Goal: Information Seeking & Learning: Find contact information

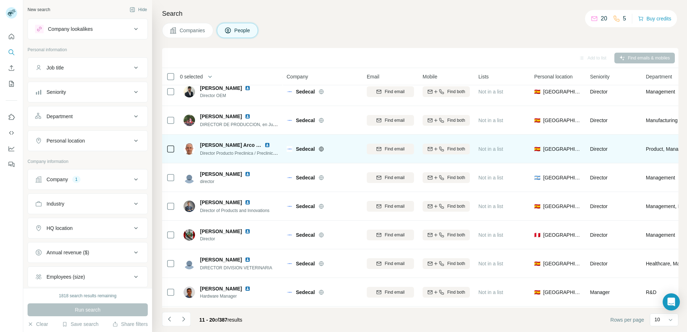
scroll to position [67, 0]
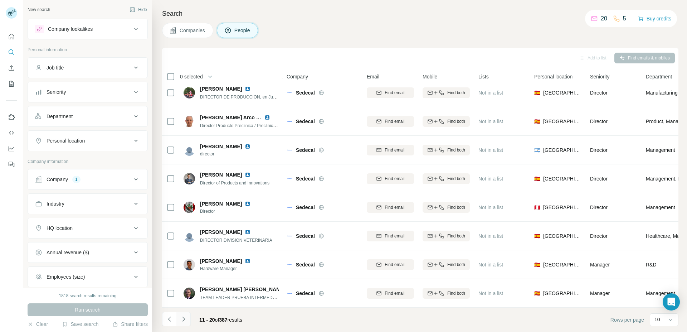
click at [186, 319] on icon "Navigate to next page" at bounding box center [183, 318] width 7 height 7
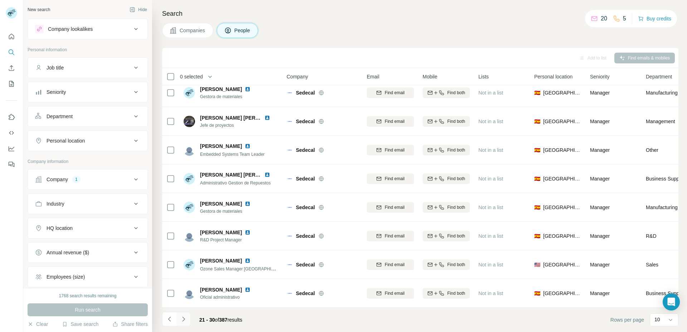
click at [184, 319] on icon "Navigate to next page" at bounding box center [183, 318] width 7 height 7
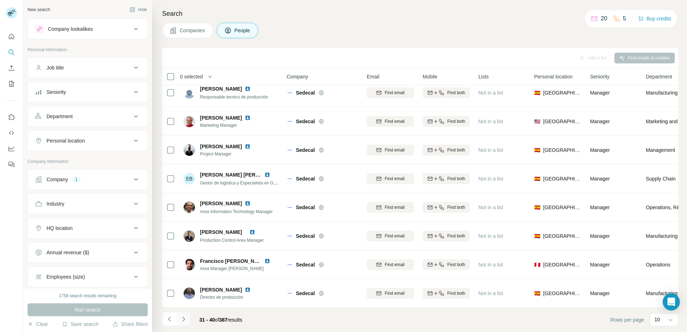
click at [184, 320] on icon "Navigate to next page" at bounding box center [183, 318] width 7 height 7
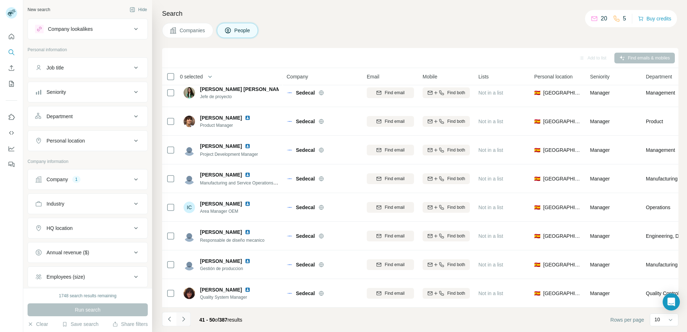
click at [184, 318] on icon "Navigate to next page" at bounding box center [183, 319] width 3 height 5
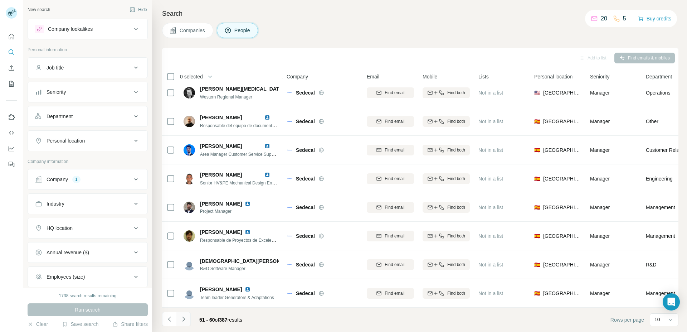
click at [186, 319] on icon "Navigate to next page" at bounding box center [183, 318] width 7 height 7
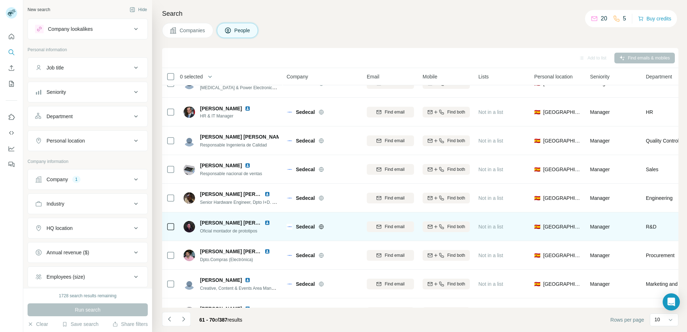
scroll to position [0, 0]
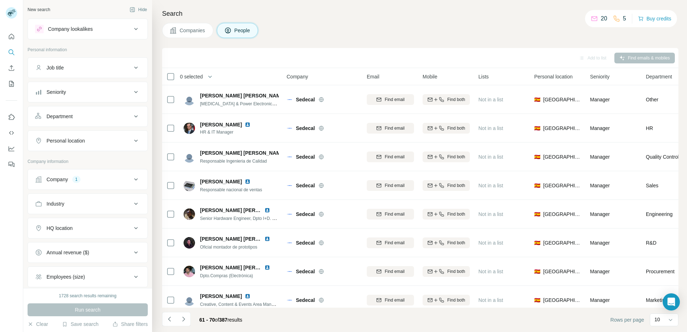
click at [267, 53] on div "Add to list Find emails & mobiles" at bounding box center [421, 58] width 510 height 13
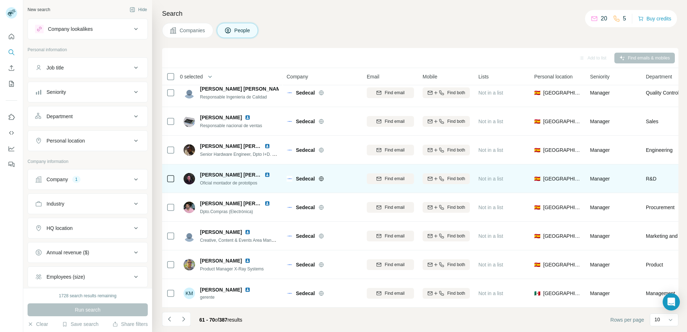
scroll to position [67, 0]
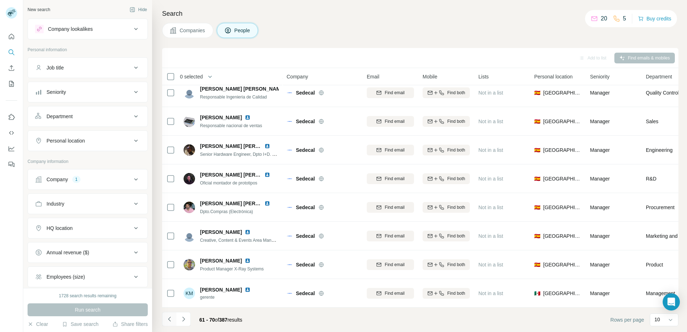
click at [168, 318] on icon "Navigate to previous page" at bounding box center [169, 318] width 7 height 7
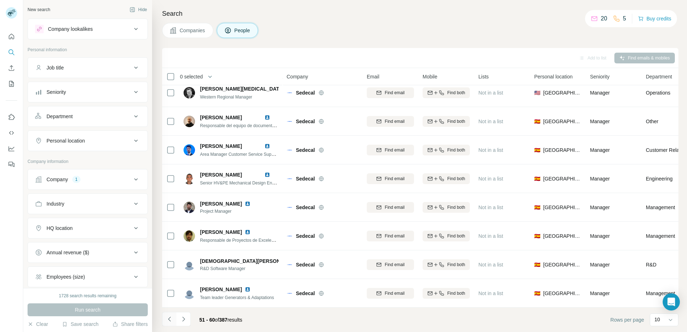
click at [168, 318] on icon "Navigate to previous page" at bounding box center [169, 318] width 7 height 7
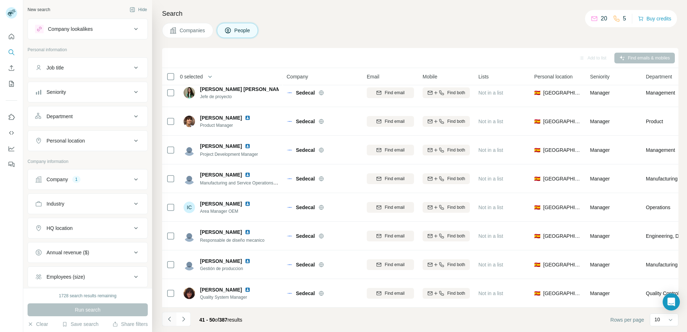
click at [168, 318] on icon "Navigate to previous page" at bounding box center [169, 318] width 7 height 7
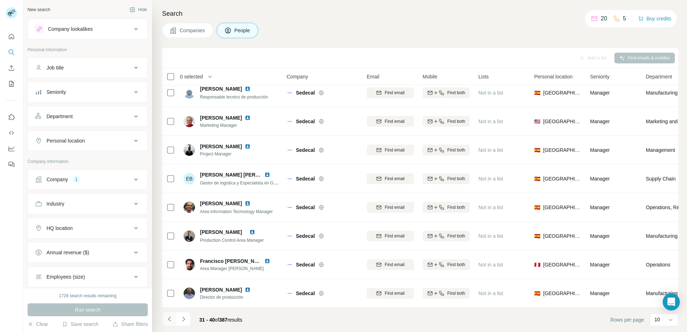
click at [169, 318] on icon "Navigate to previous page" at bounding box center [169, 318] width 7 height 7
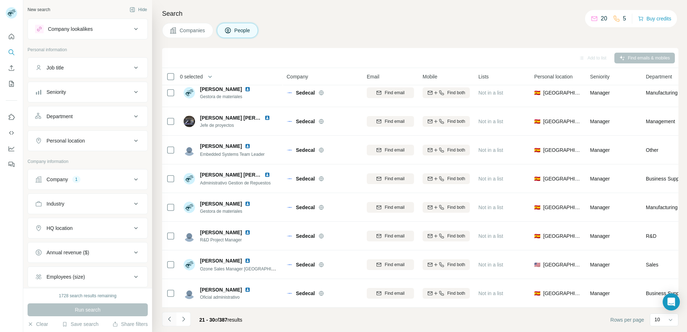
click at [169, 318] on icon "Navigate to previous page" at bounding box center [169, 318] width 7 height 7
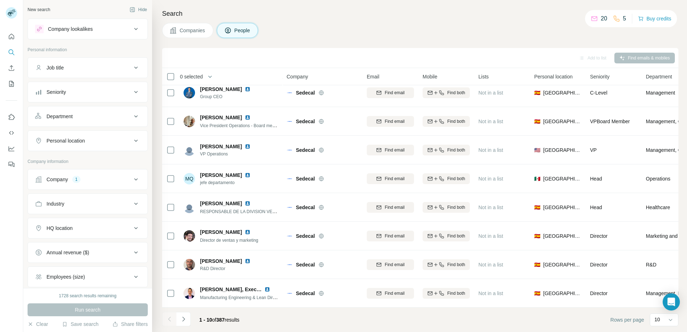
click at [169, 318] on div at bounding box center [169, 319] width 14 height 14
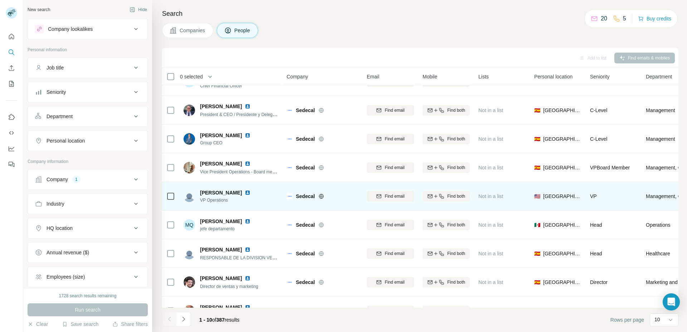
scroll to position [37, 0]
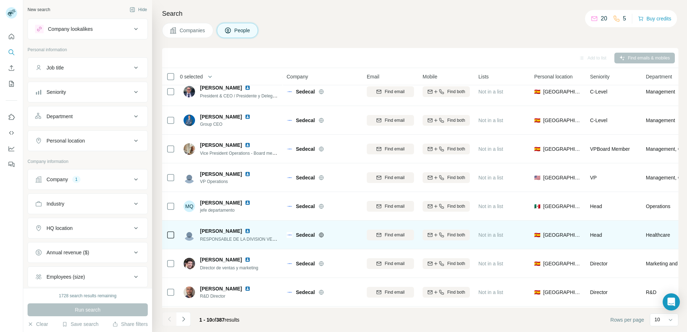
click at [251, 230] on img at bounding box center [248, 231] width 6 height 6
click at [386, 231] on button "Find email" at bounding box center [390, 235] width 47 height 11
click at [489, 236] on div "1 list" at bounding box center [490, 234] width 18 height 7
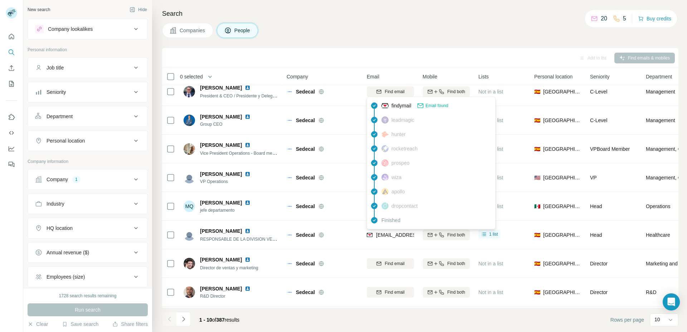
click at [400, 235] on span "rmeseguer@sedecal.com" at bounding box center [418, 235] width 85 height 6
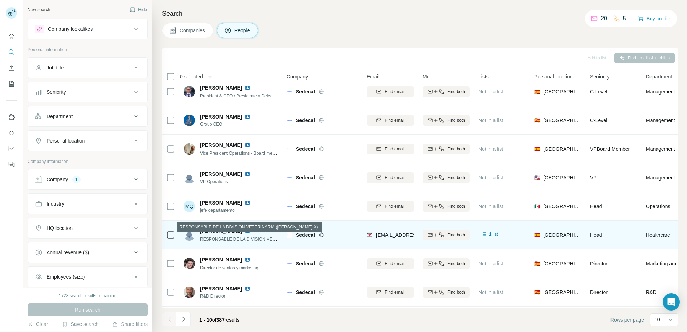
click at [210, 238] on span "RESPONSABLE DE LA DIVISION VETERINARIA (RAYOS X)" at bounding box center [269, 239] width 139 height 6
click at [222, 232] on span "ROBERTO MESEGUER" at bounding box center [221, 230] width 42 height 7
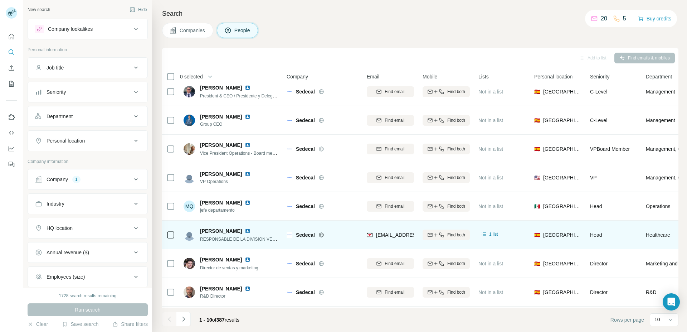
click at [222, 232] on span "ROBERTO MESEGUER" at bounding box center [221, 230] width 42 height 7
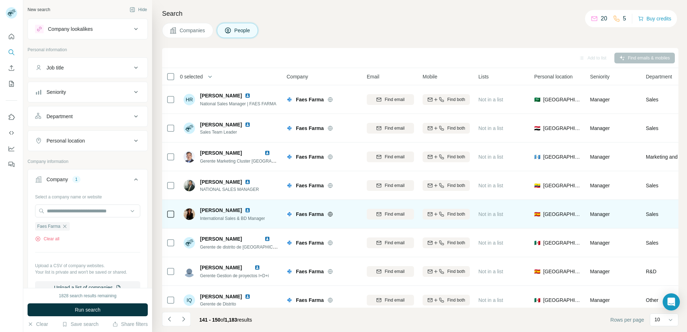
click at [245, 209] on img at bounding box center [248, 210] width 6 height 6
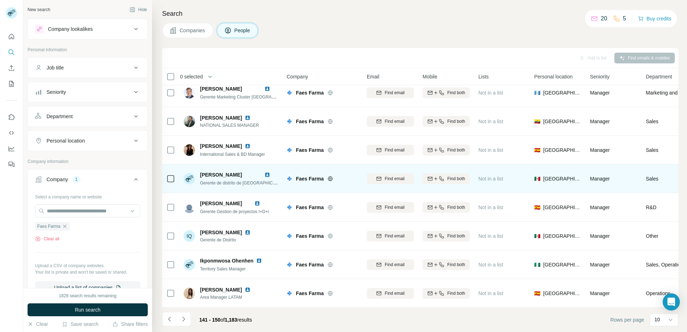
scroll to position [67, 0]
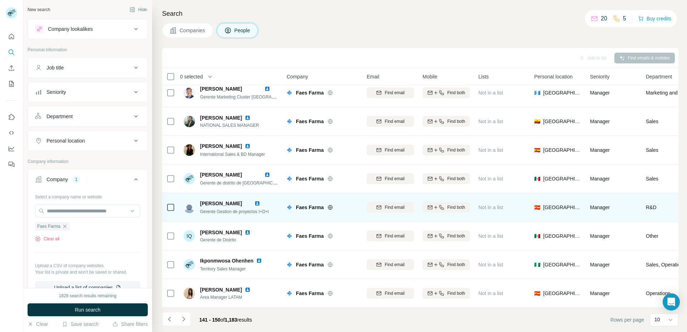
click at [260, 201] on img at bounding box center [258, 204] width 6 height 6
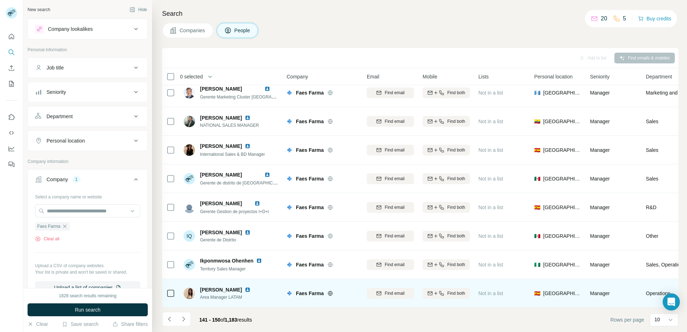
click at [251, 287] on img at bounding box center [248, 290] width 6 height 6
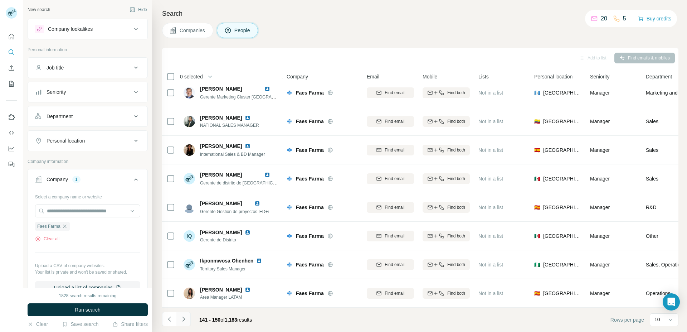
click at [181, 318] on icon "Navigate to next page" at bounding box center [183, 318] width 7 height 7
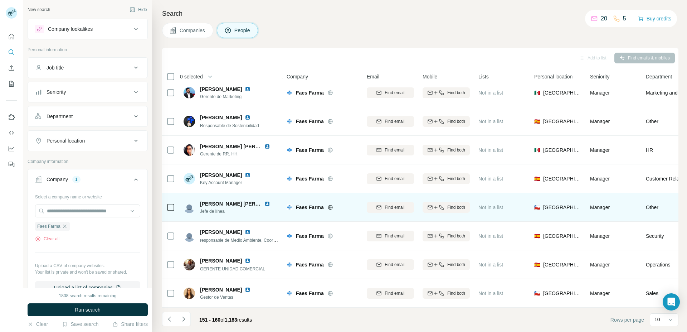
scroll to position [0, 0]
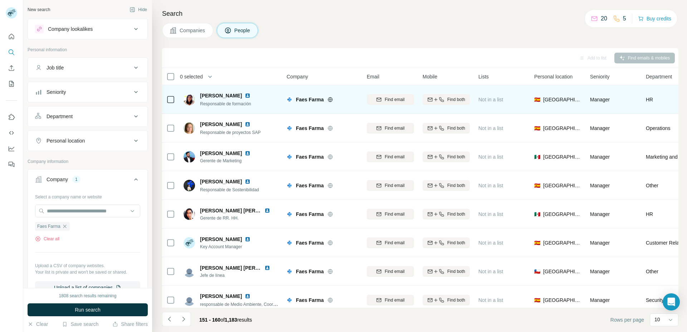
click at [245, 96] on img at bounding box center [248, 96] width 6 height 6
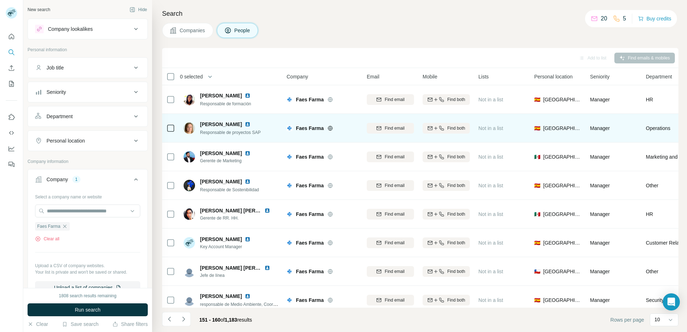
click at [245, 123] on img at bounding box center [248, 124] width 6 height 6
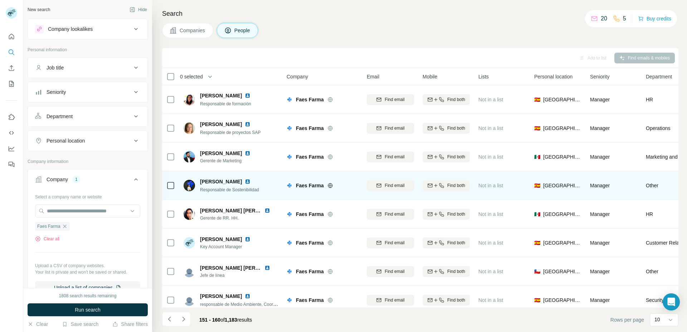
click at [245, 181] on img at bounding box center [248, 182] width 6 height 6
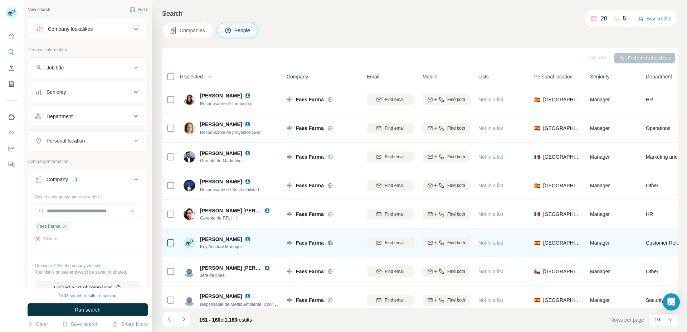
click at [245, 237] on img at bounding box center [248, 239] width 6 height 6
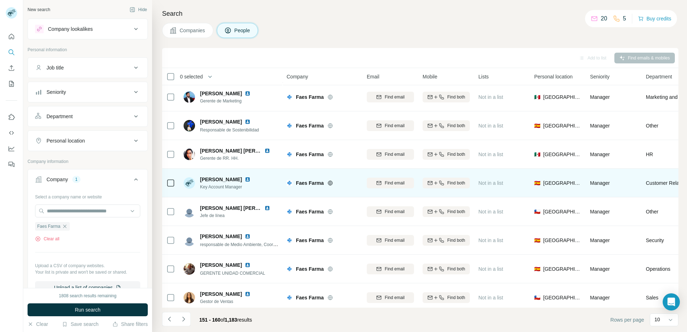
scroll to position [67, 0]
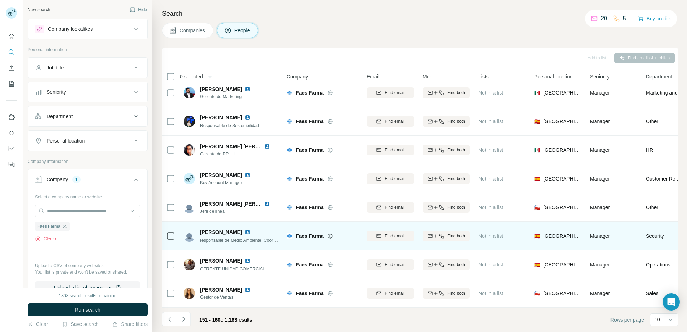
click at [245, 230] on img at bounding box center [248, 232] width 6 height 6
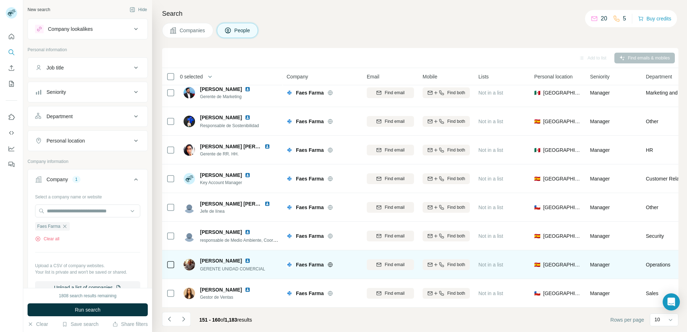
click at [247, 258] on img at bounding box center [248, 261] width 6 height 6
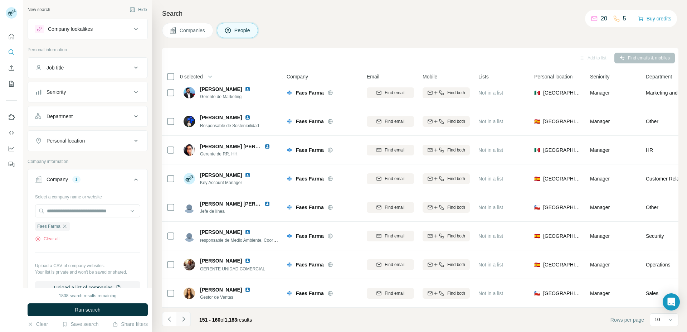
click at [187, 317] on button "Navigate to next page" at bounding box center [184, 319] width 14 height 14
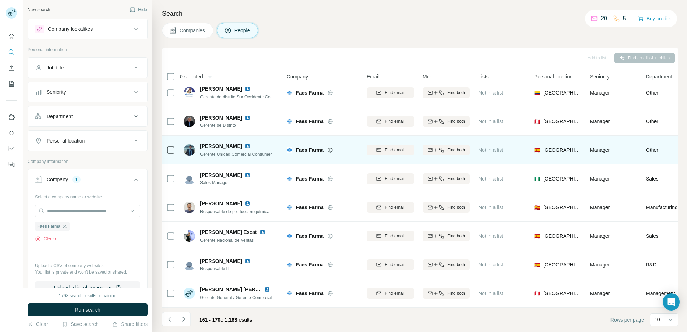
click at [251, 143] on img at bounding box center [248, 146] width 6 height 6
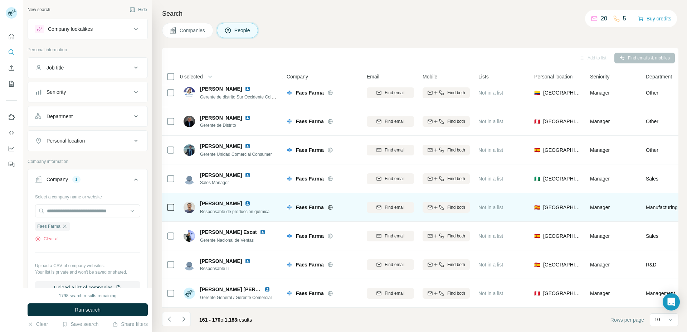
click at [245, 201] on img at bounding box center [248, 204] width 6 height 6
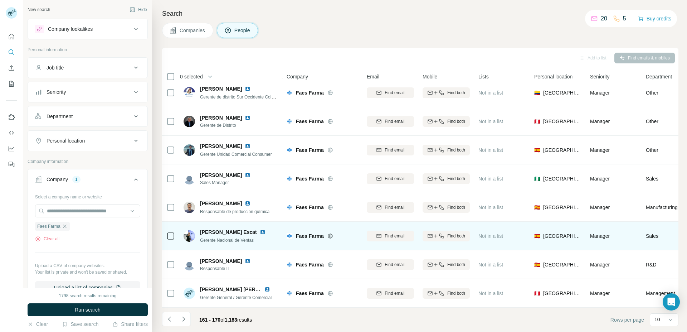
click at [260, 229] on img at bounding box center [263, 232] width 6 height 6
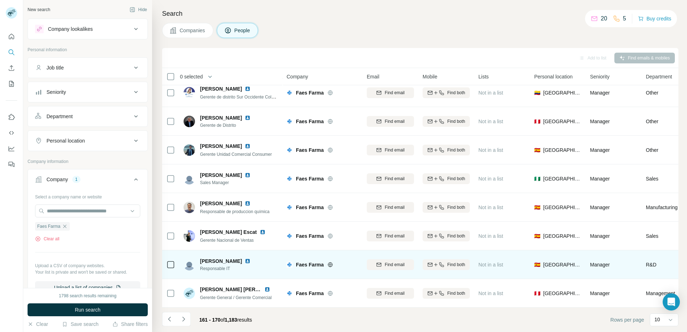
click at [251, 259] on img at bounding box center [248, 261] width 6 height 6
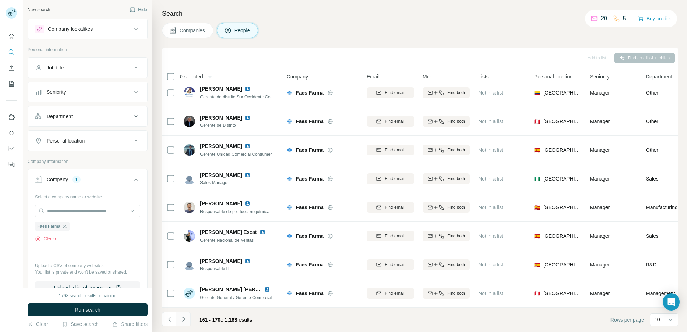
click at [185, 318] on icon "Navigate to next page" at bounding box center [183, 318] width 7 height 7
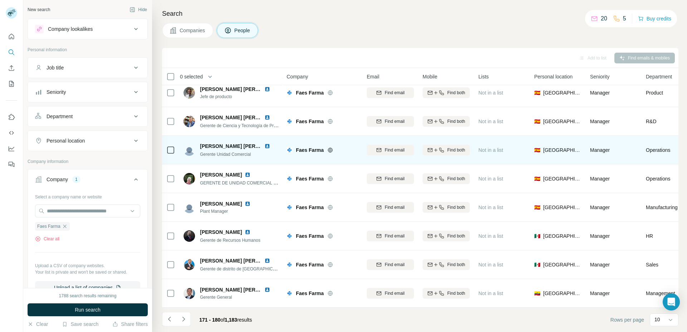
scroll to position [0, 0]
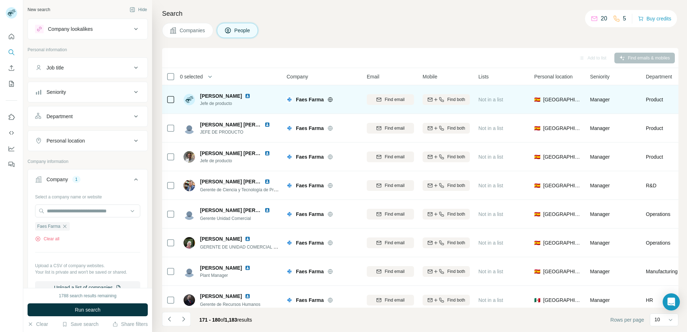
click at [248, 95] on img at bounding box center [248, 96] width 6 height 6
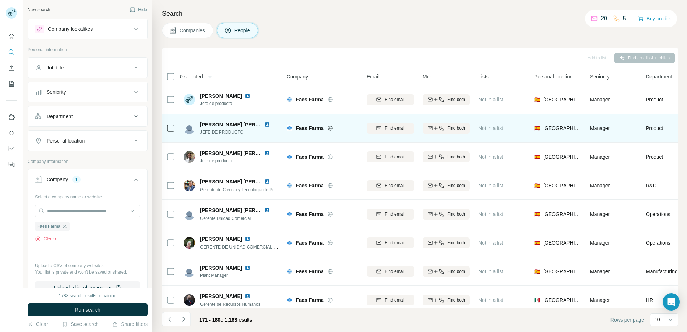
click at [268, 125] on img at bounding box center [268, 125] width 6 height 6
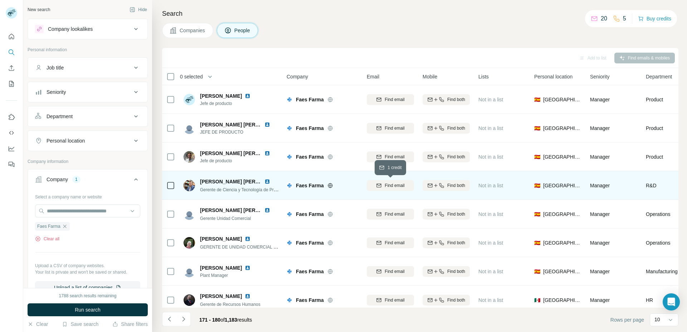
click at [384, 185] on div "Find email" at bounding box center [390, 185] width 47 height 6
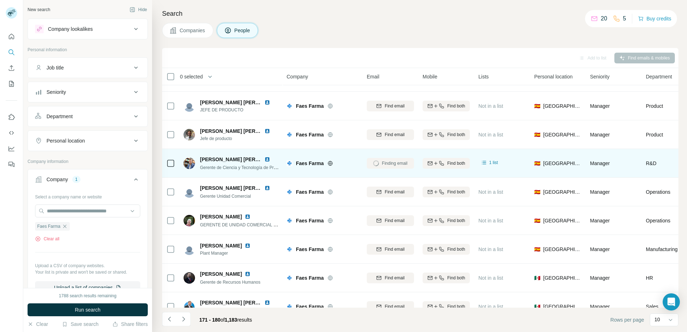
scroll to position [37, 0]
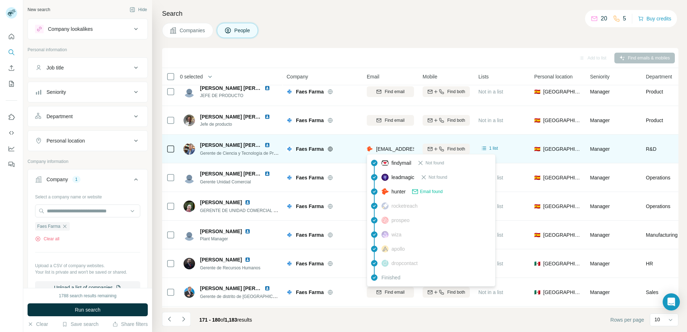
click at [427, 190] on span "Email found" at bounding box center [431, 191] width 23 height 6
click at [394, 151] on span "[EMAIL_ADDRESS][PERSON_NAME][DOMAIN_NAME]" at bounding box center [439, 149] width 126 height 6
click at [395, 150] on span "[EMAIL_ADDRESS][PERSON_NAME][DOMAIN_NAME]" at bounding box center [439, 149] width 126 height 6
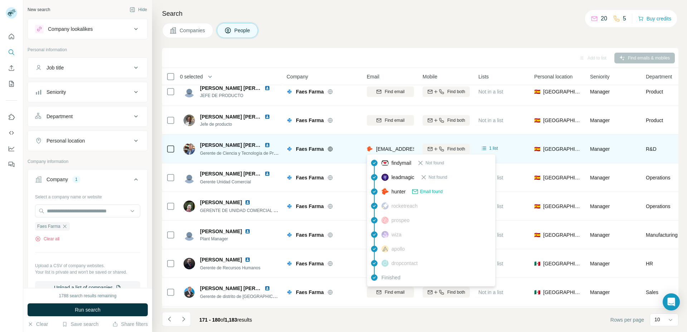
click at [395, 150] on span "[EMAIL_ADDRESS][PERSON_NAME][DOMAIN_NAME]" at bounding box center [439, 149] width 126 height 6
click at [219, 153] on span "Gerente de Ciencia y Tecnología de Proceso / I+D+i en FAES FARMA" at bounding box center [266, 153] width 133 height 6
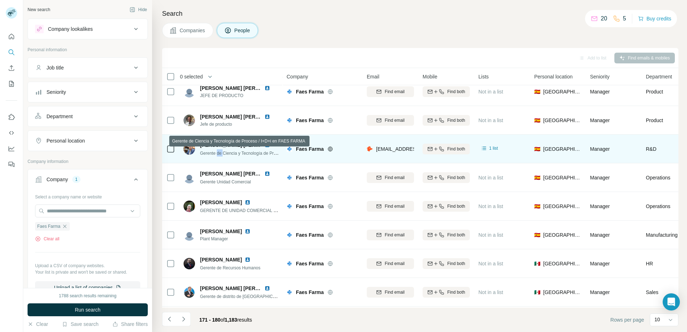
click at [219, 153] on span "Gerente de Ciencia y Tecnología de Proceso / I+D+i en FAES FARMA" at bounding box center [266, 153] width 133 height 6
click at [214, 146] on span "[PERSON_NAME] [PERSON_NAME]" at bounding box center [243, 145] width 86 height 6
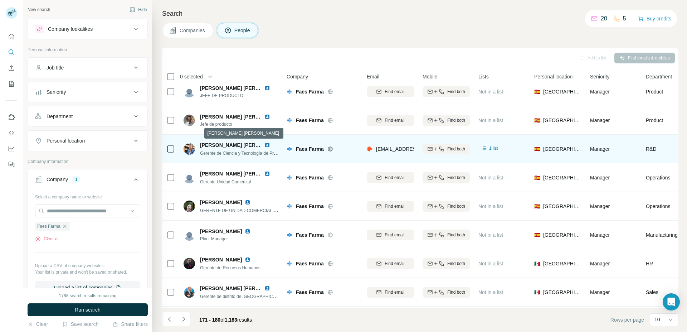
click at [214, 146] on span "[PERSON_NAME] [PERSON_NAME]" at bounding box center [243, 145] width 86 height 6
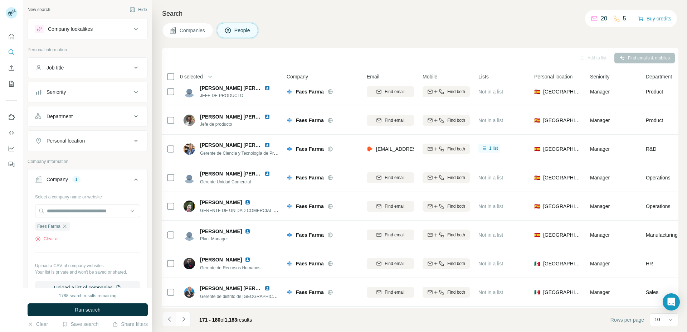
click at [168, 316] on icon "Navigate to previous page" at bounding box center [169, 318] width 7 height 7
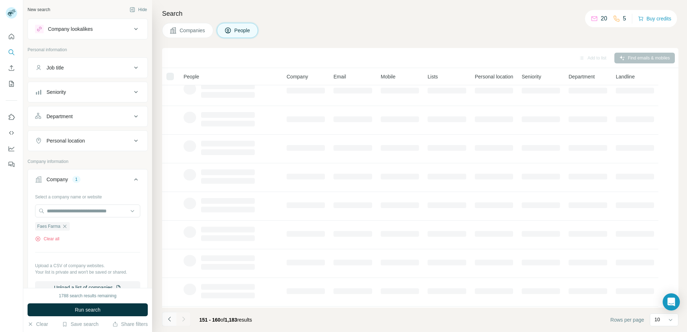
click at [168, 316] on icon "Navigate to previous page" at bounding box center [169, 318] width 7 height 7
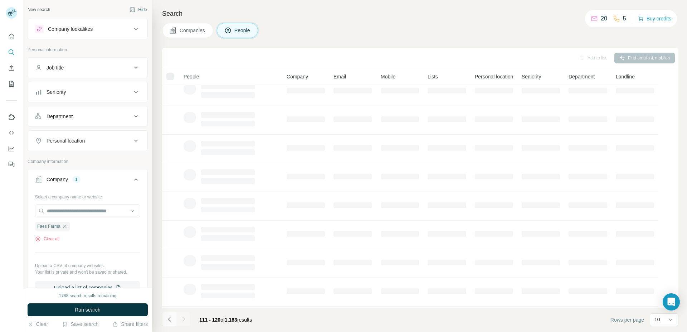
click at [168, 316] on icon "Navigate to previous page" at bounding box center [169, 318] width 7 height 7
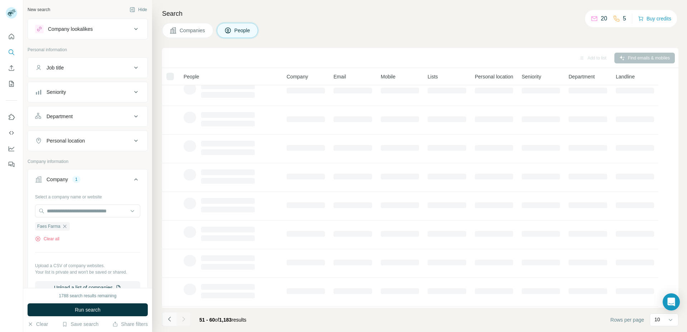
click at [168, 316] on icon "Navigate to previous page" at bounding box center [169, 318] width 7 height 7
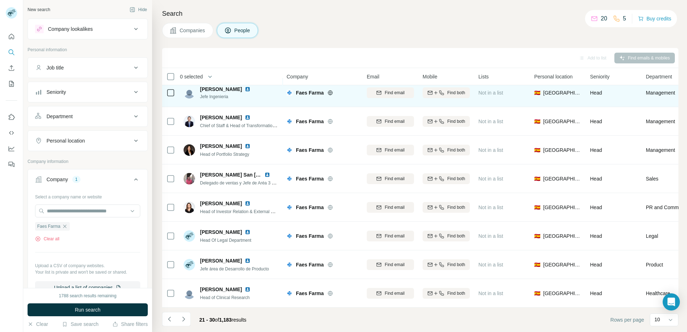
scroll to position [67, 0]
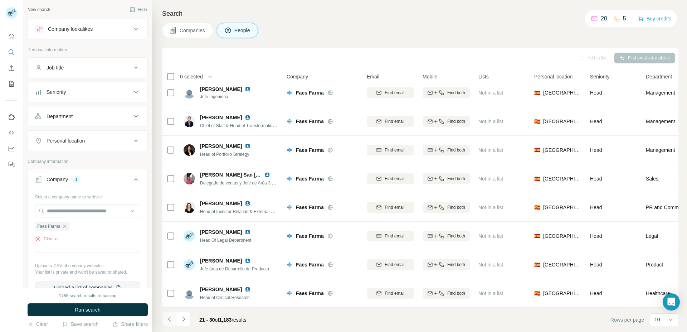
click at [170, 317] on icon "Navigate to previous page" at bounding box center [169, 318] width 7 height 7
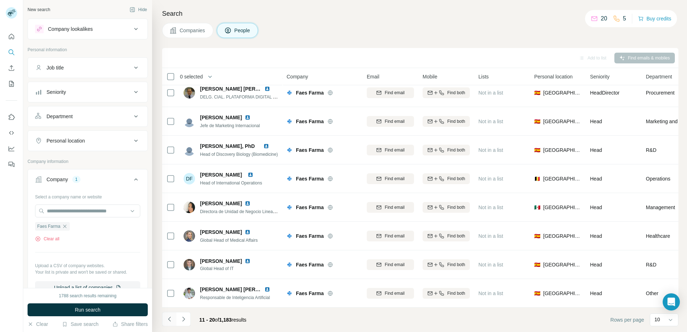
click at [165, 318] on button "Navigate to previous page" at bounding box center [169, 319] width 14 height 14
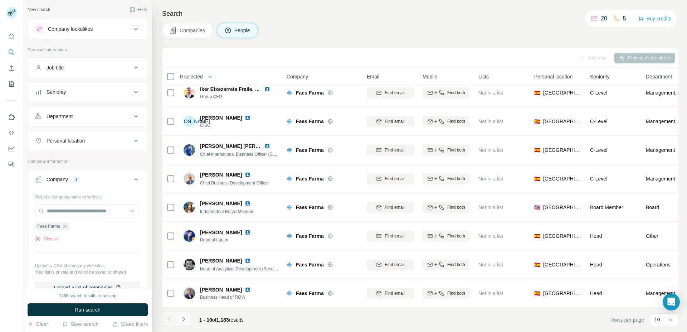
click at [181, 315] on button "Navigate to next page" at bounding box center [184, 319] width 14 height 14
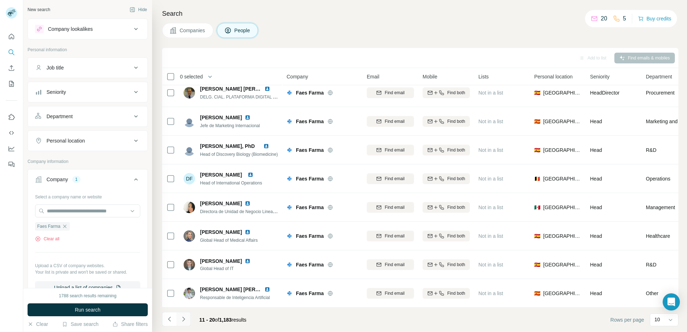
click at [181, 315] on button "Navigate to next page" at bounding box center [184, 319] width 14 height 14
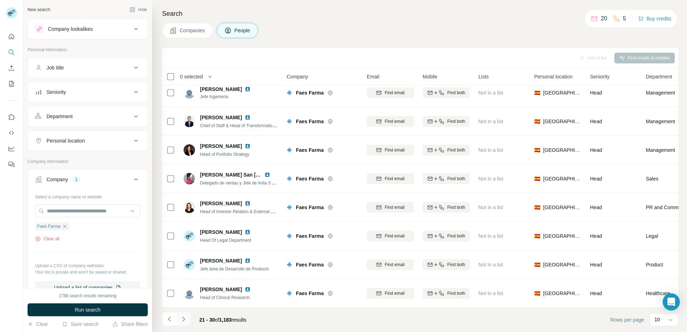
click at [185, 317] on icon "Navigate to next page" at bounding box center [183, 318] width 7 height 7
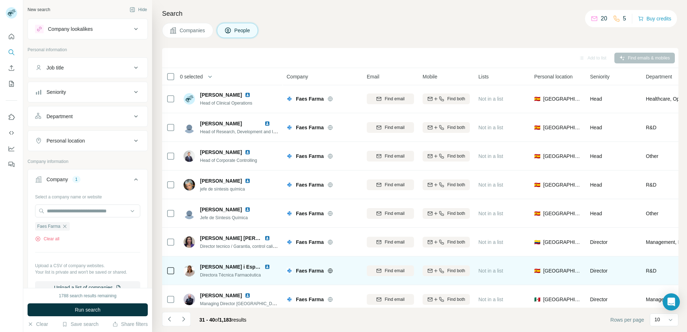
scroll to position [0, 0]
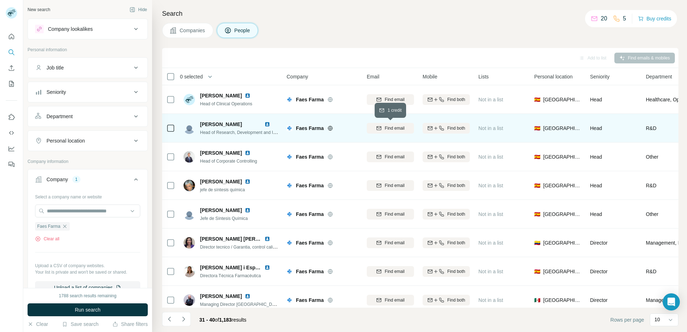
click at [386, 126] on span "Find email" at bounding box center [395, 128] width 20 height 6
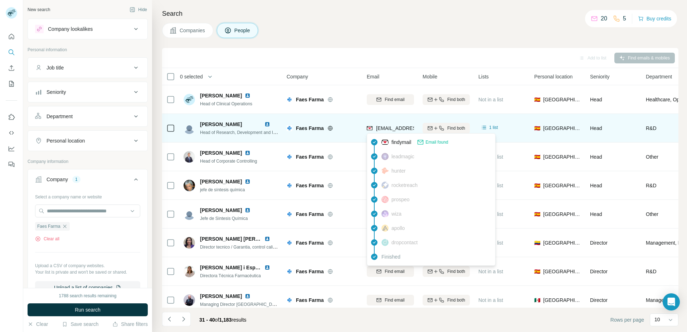
click at [399, 128] on span "[EMAIL_ADDRESS][DOMAIN_NAME]" at bounding box center [418, 128] width 85 height 6
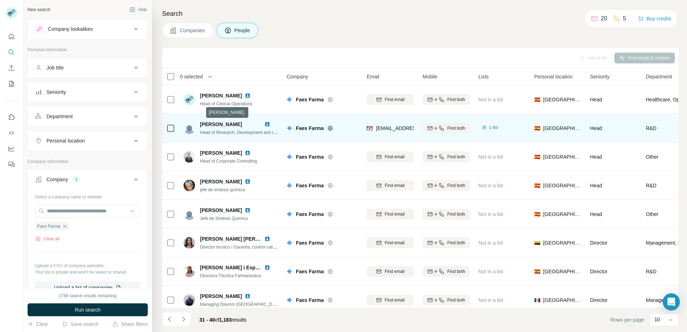
drag, startPoint x: 199, startPoint y: 122, endPoint x: 252, endPoint y: 125, distance: 53.1
click at [252, 125] on div "[PERSON_NAME] Head of Research, Development and Innovation Promotion." at bounding box center [231, 128] width 95 height 15
copy span "[PERSON_NAME]"
drag, startPoint x: 203, startPoint y: 132, endPoint x: 214, endPoint y: 132, distance: 11.5
click at [214, 132] on span "Head of Research, Development and Innovation Promotion." at bounding box center [257, 132] width 114 height 6
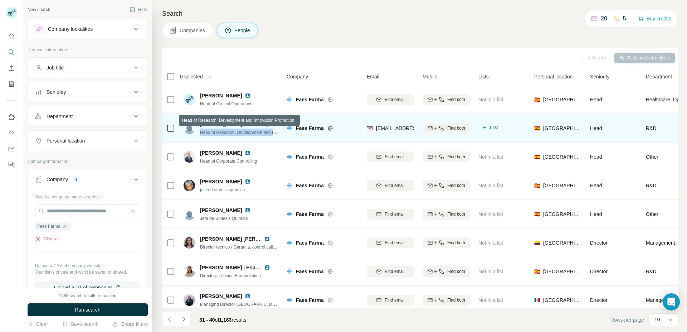
drag, startPoint x: 201, startPoint y: 131, endPoint x: 274, endPoint y: 133, distance: 73.4
click at [274, 133] on span "Head of Research, Development and Innovation Promotion." at bounding box center [257, 132] width 114 height 6
click at [266, 134] on span "Head of Research, Development and Innovation Promotion." at bounding box center [257, 132] width 114 height 6
click at [264, 131] on span "Head of Research, Development and Innovation Promotion." at bounding box center [257, 132] width 114 height 6
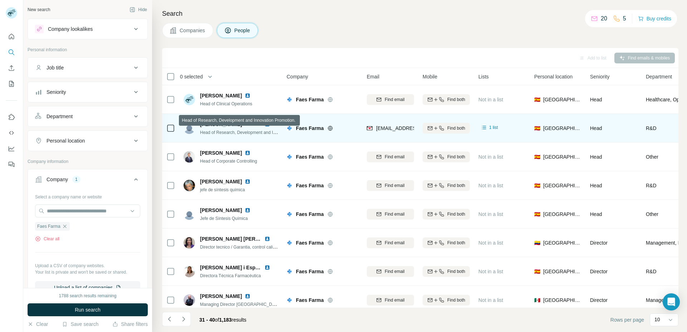
click at [264, 131] on span "Head of Research, Development and Innovation Promotion." at bounding box center [257, 132] width 114 height 6
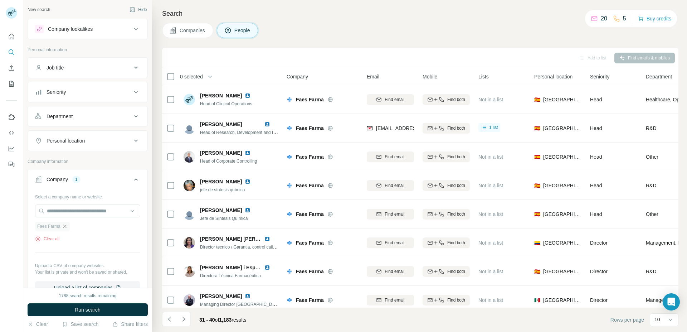
click at [63, 227] on icon "button" at bounding box center [65, 226] width 6 height 6
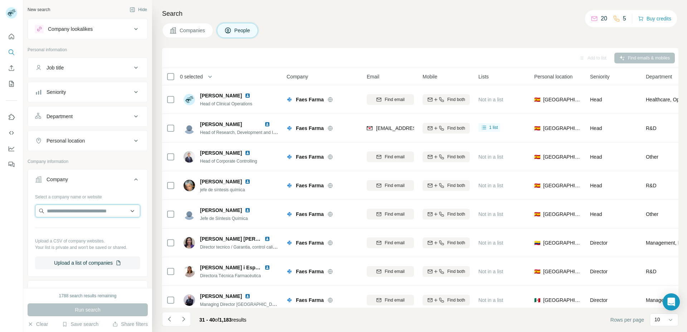
click at [60, 211] on input "text" at bounding box center [87, 210] width 105 height 13
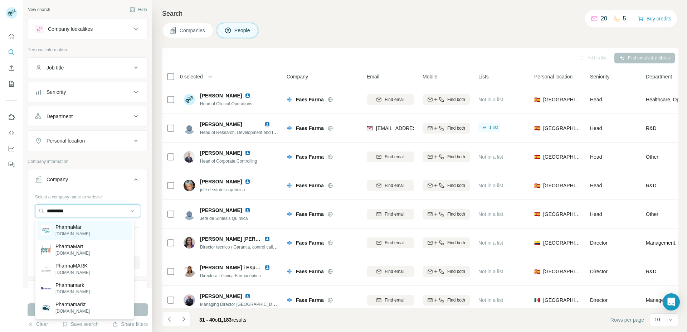
type input "*********"
click at [84, 232] on p "[DOMAIN_NAME]" at bounding box center [72, 234] width 34 height 6
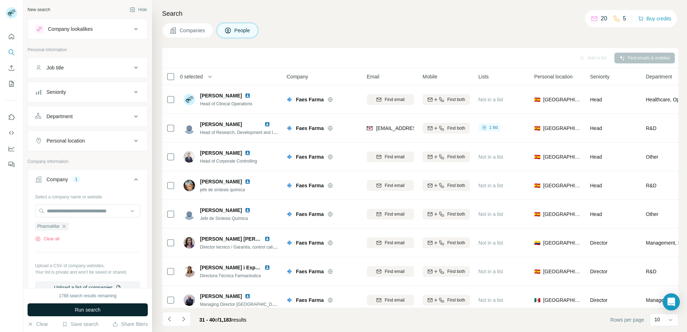
click at [86, 307] on span "Run search" at bounding box center [88, 309] width 26 height 7
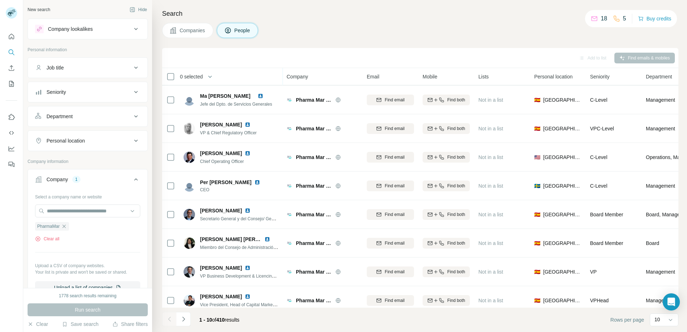
scroll to position [67, 0]
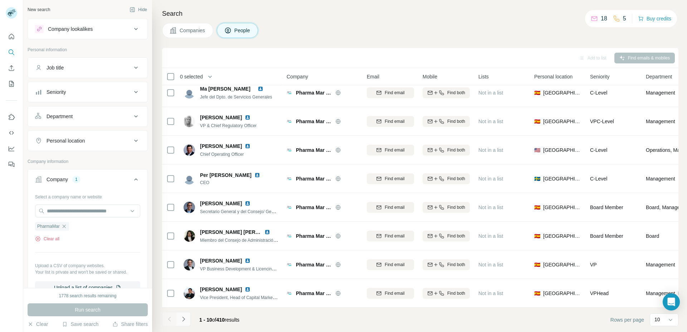
click at [186, 319] on icon "Navigate to next page" at bounding box center [183, 318] width 7 height 7
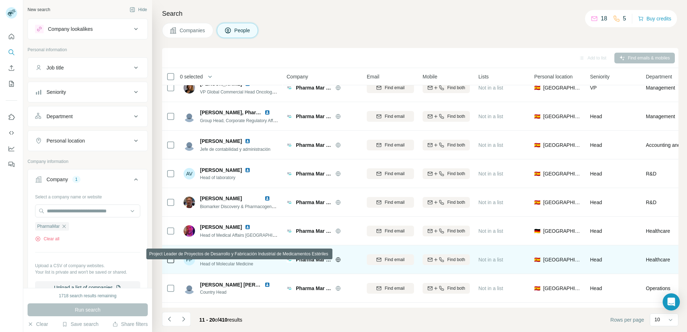
scroll to position [0, 0]
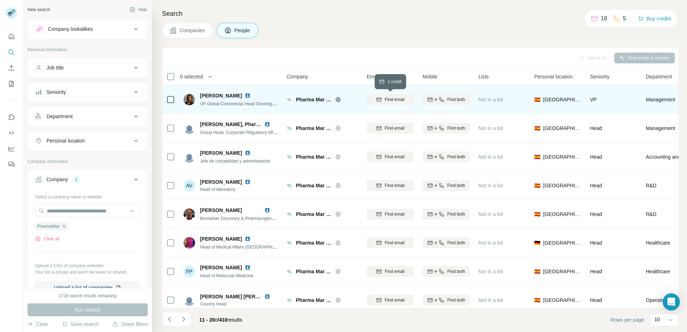
click at [395, 98] on span "Find email" at bounding box center [395, 99] width 20 height 6
drag, startPoint x: 239, startPoint y: 95, endPoint x: 194, endPoint y: 96, distance: 45.5
click at [200, 96] on div "[PERSON_NAME] VP Global Commercial Head Oncology & EU Markets Head" at bounding box center [239, 99] width 79 height 15
copy div "[PERSON_NAME]"
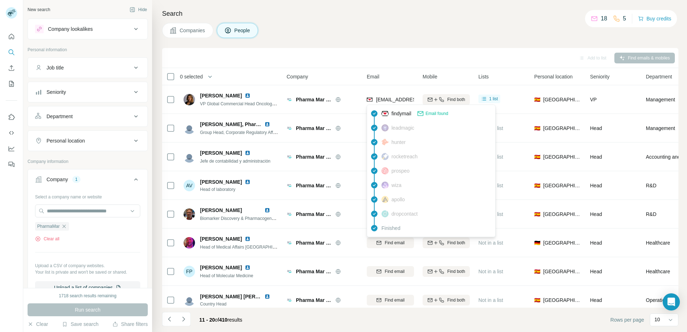
click at [399, 99] on span "[EMAIL_ADDRESS][DOMAIN_NAME]" at bounding box center [418, 100] width 85 height 6
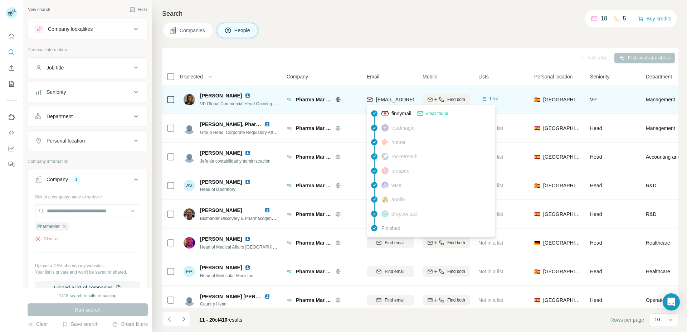
click at [254, 103] on span "VP Global Commercial Head Oncology & EU Markets Head" at bounding box center [257, 104] width 114 height 6
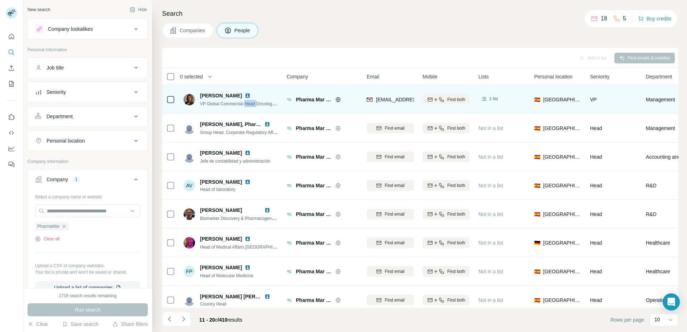
click at [254, 103] on span "VP Global Commercial Head Oncology & EU Markets Head" at bounding box center [257, 104] width 114 height 6
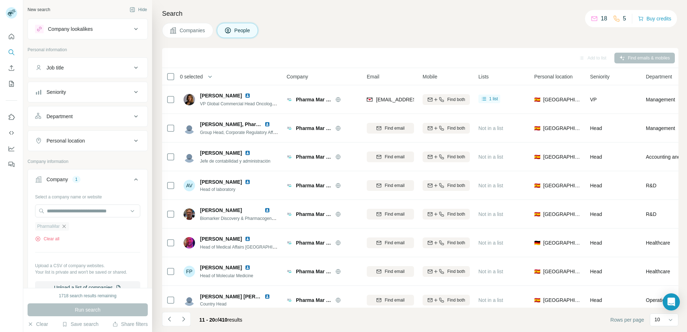
click at [62, 228] on icon "button" at bounding box center [64, 226] width 6 height 6
click at [71, 197] on div "Select a company name or website" at bounding box center [87, 195] width 105 height 9
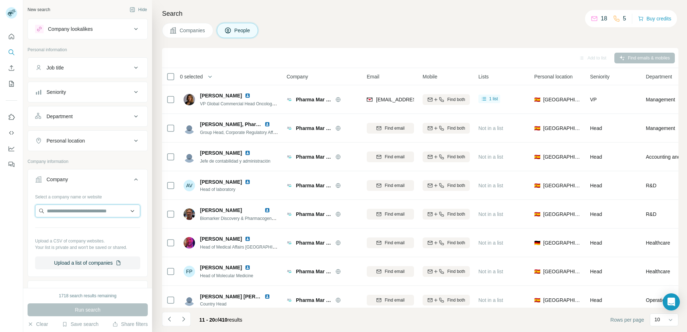
click at [76, 209] on input "text" at bounding box center [87, 210] width 105 height 13
type input "**********"
click at [76, 239] on div "[PERSON_NAME][DOMAIN_NAME]" at bounding box center [85, 230] width 96 height 19
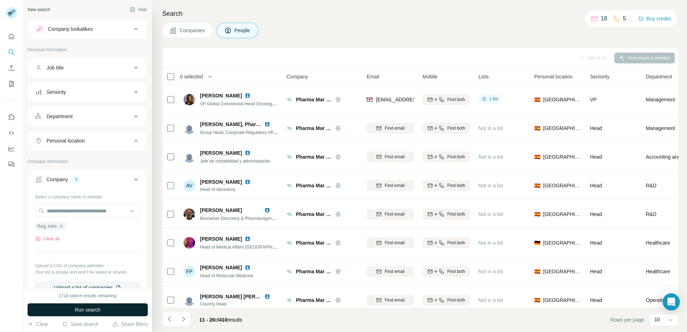
click at [76, 313] on button "Run search" at bounding box center [88, 309] width 120 height 13
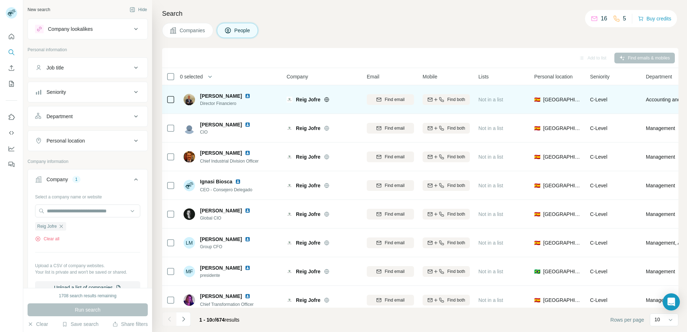
click at [327, 99] on icon at bounding box center [327, 100] width 6 height 6
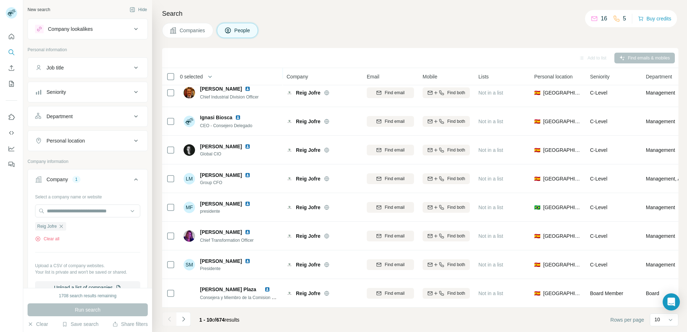
scroll to position [67, 0]
click at [185, 318] on icon "Navigate to next page" at bounding box center [183, 318] width 7 height 7
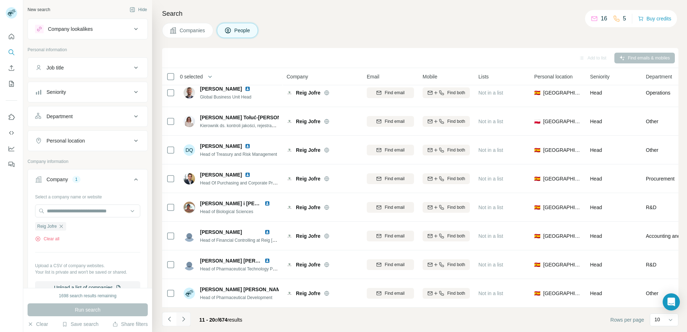
click at [184, 320] on icon "Navigate to next page" at bounding box center [183, 319] width 3 height 5
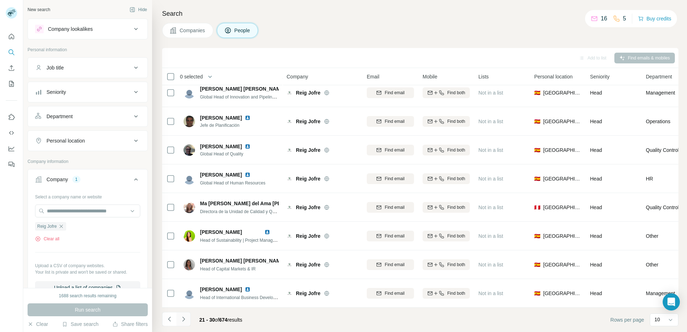
click at [180, 320] on icon "Navigate to next page" at bounding box center [183, 318] width 7 height 7
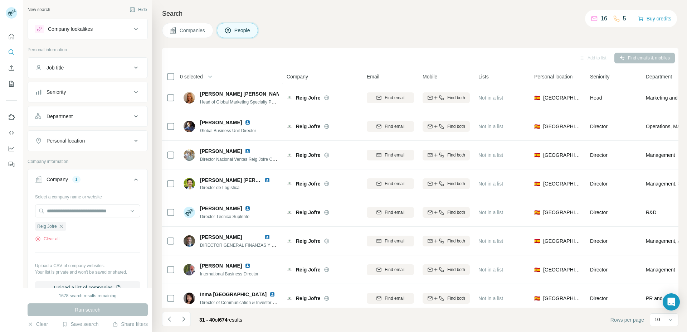
scroll to position [0, 0]
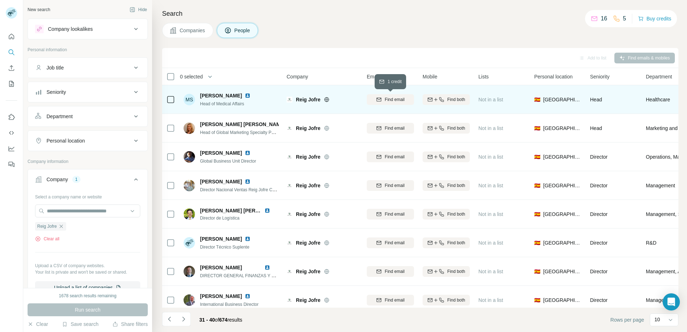
click at [384, 101] on div "Find email" at bounding box center [390, 99] width 47 height 6
drag, startPoint x: 245, startPoint y: 96, endPoint x: 200, endPoint y: 96, distance: 45.1
click at [200, 96] on div "[PERSON_NAME]" at bounding box center [229, 95] width 59 height 7
copy span "[PERSON_NAME]"
drag, startPoint x: 246, startPoint y: 103, endPoint x: 200, endPoint y: 101, distance: 45.9
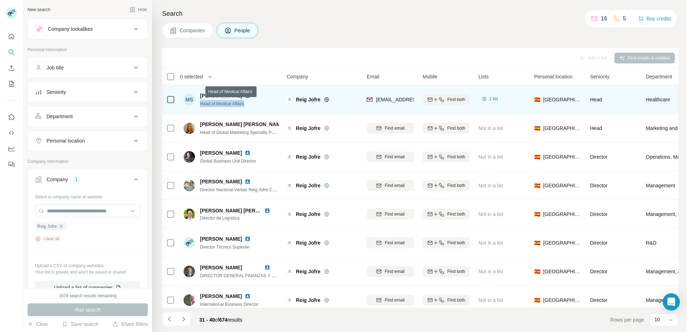
click at [200, 101] on div "Head of Medical Affairs" at bounding box center [229, 103] width 59 height 7
copy span "Head of Medical Affairs"
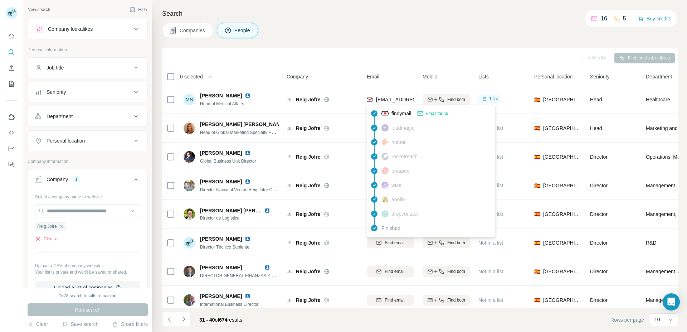
click at [390, 97] on span "[EMAIL_ADDRESS][DOMAIN_NAME]" at bounding box center [418, 100] width 85 height 6
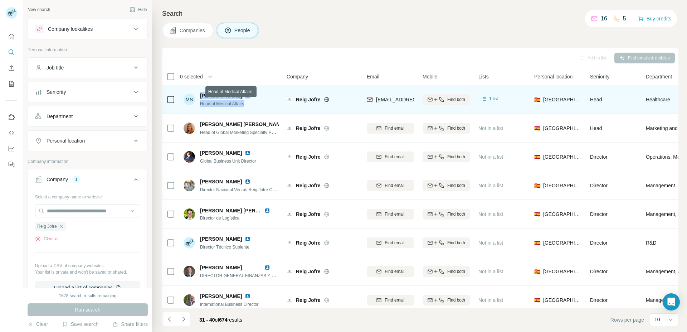
drag, startPoint x: 244, startPoint y: 103, endPoint x: 197, endPoint y: 101, distance: 47.6
click at [200, 101] on div "Head of Medical Affairs" at bounding box center [229, 103] width 59 height 7
click at [246, 105] on div "Head of Medical Affairs" at bounding box center [229, 103] width 59 height 7
click at [240, 105] on span "Head of Medical Affairs" at bounding box center [222, 103] width 44 height 5
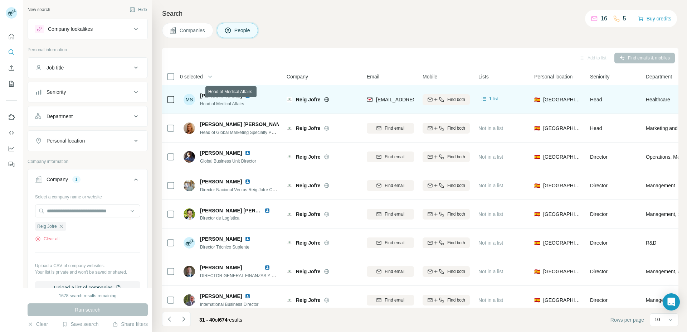
click at [240, 105] on span "Head of Medical Affairs" at bounding box center [222, 103] width 44 height 5
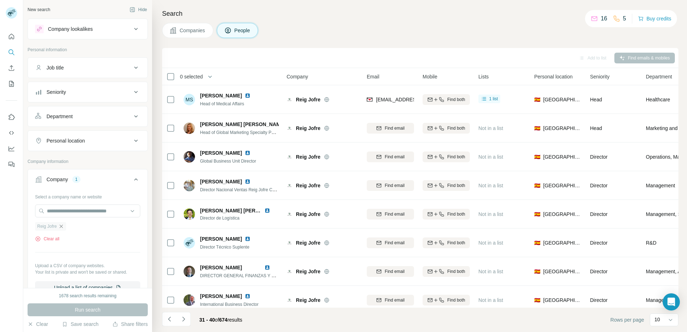
click at [63, 226] on icon "button" at bounding box center [61, 226] width 6 height 6
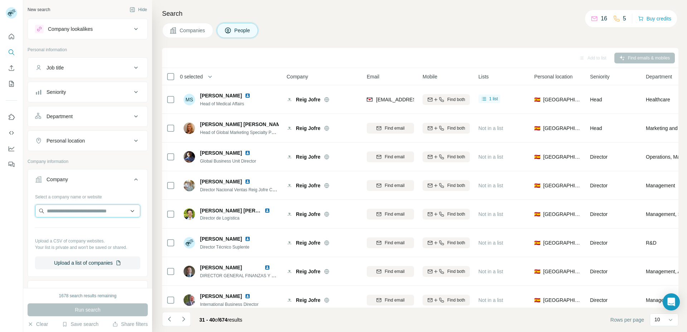
click at [64, 213] on input "text" at bounding box center [87, 210] width 105 height 13
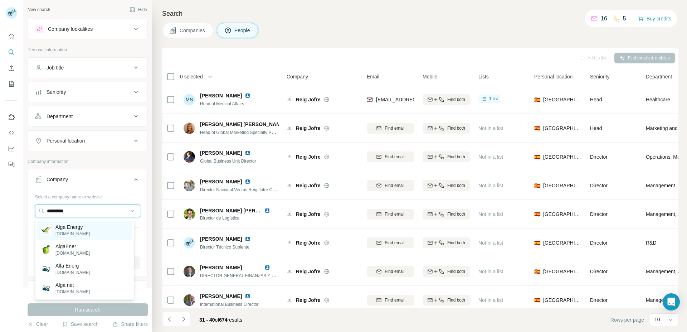
type input "*********"
click at [85, 229] on div "Alga Energy [DOMAIN_NAME]" at bounding box center [85, 230] width 96 height 19
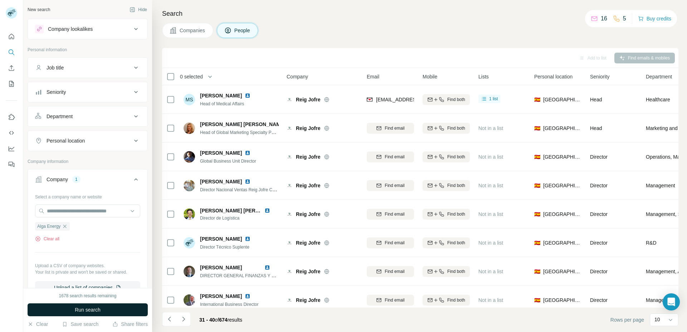
click at [99, 312] on span "Run search" at bounding box center [88, 309] width 26 height 7
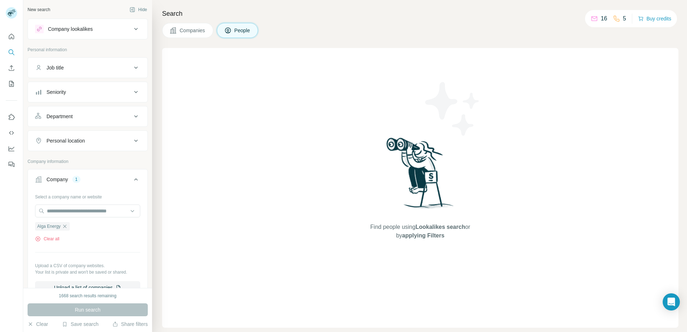
click at [180, 35] on button "Companies" at bounding box center [187, 30] width 51 height 15
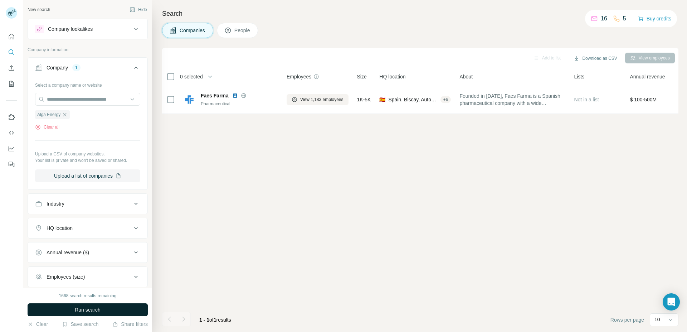
click at [92, 309] on span "Run search" at bounding box center [88, 309] width 26 height 7
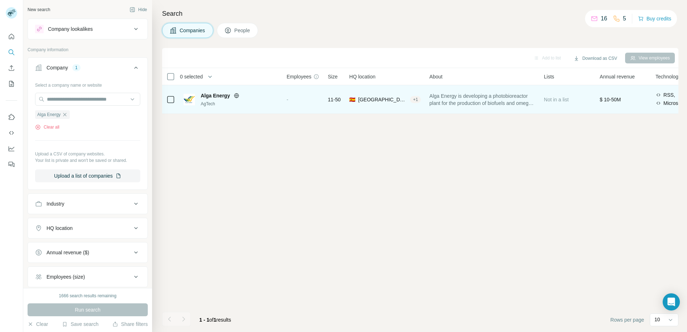
click at [236, 96] on icon at bounding box center [237, 95] width 2 height 5
click at [214, 95] on span "Alga Energy" at bounding box center [215, 95] width 29 height 7
click at [278, 104] on div "AgTech" at bounding box center [239, 104] width 77 height 6
click at [289, 102] on div "-" at bounding box center [303, 100] width 33 height 20
click at [287, 99] on span "-" at bounding box center [288, 100] width 2 height 6
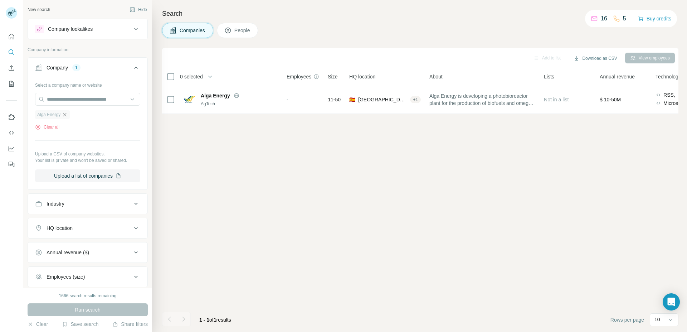
click at [66, 113] on icon "button" at bounding box center [65, 115] width 6 height 6
click at [71, 100] on input "text" at bounding box center [87, 99] width 105 height 13
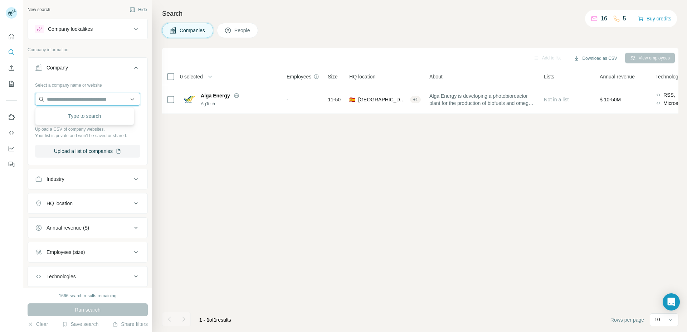
paste input "**********"
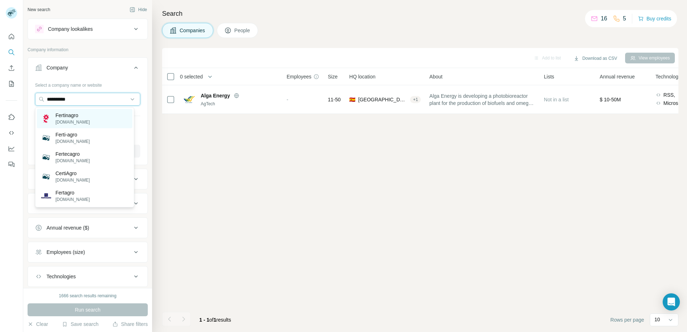
type input "**********"
click at [77, 119] on p "Fertinagro" at bounding box center [72, 115] width 34 height 7
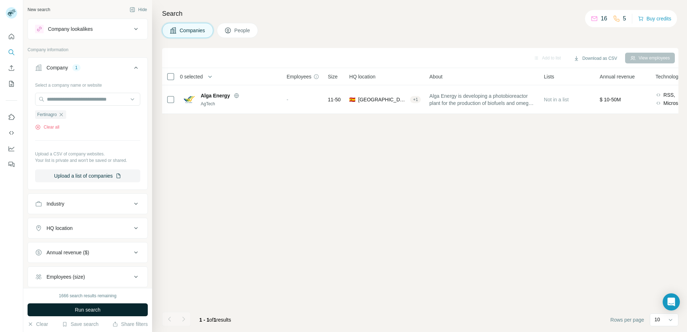
click at [86, 312] on span "Run search" at bounding box center [88, 309] width 26 height 7
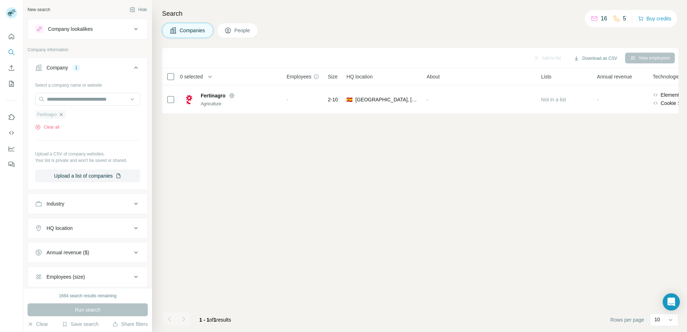
click at [62, 114] on icon "button" at bounding box center [61, 115] width 6 height 6
click at [66, 99] on input "text" at bounding box center [87, 99] width 105 height 13
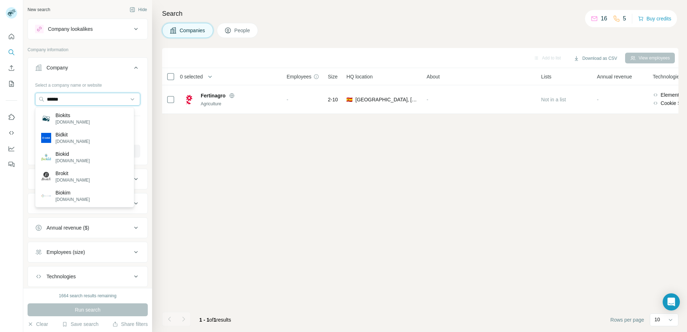
type input "******"
click at [79, 174] on div "Brokit [DOMAIN_NAME]" at bounding box center [85, 176] width 96 height 19
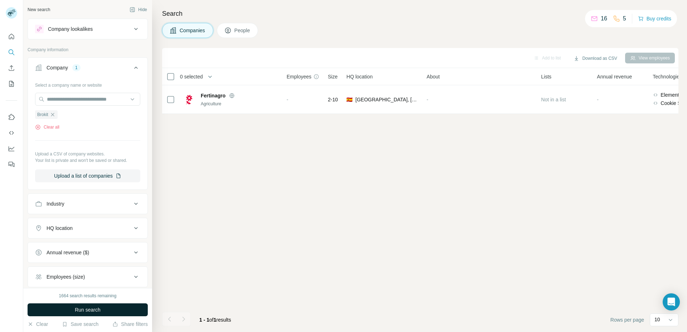
click at [93, 305] on button "Run search" at bounding box center [88, 309] width 120 height 13
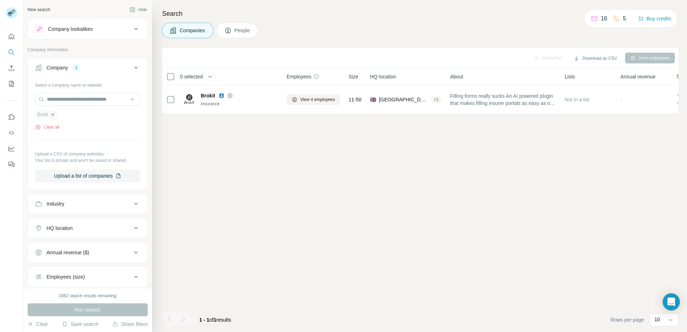
click at [54, 116] on icon "button" at bounding box center [52, 114] width 3 height 3
click at [66, 103] on input "text" at bounding box center [87, 99] width 105 height 13
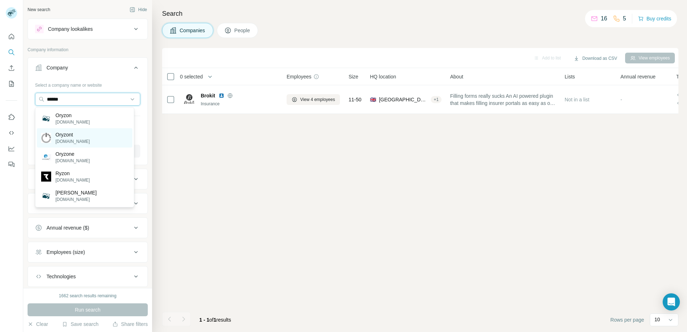
type input "******"
click at [76, 135] on p "Oryzont" at bounding box center [72, 134] width 34 height 7
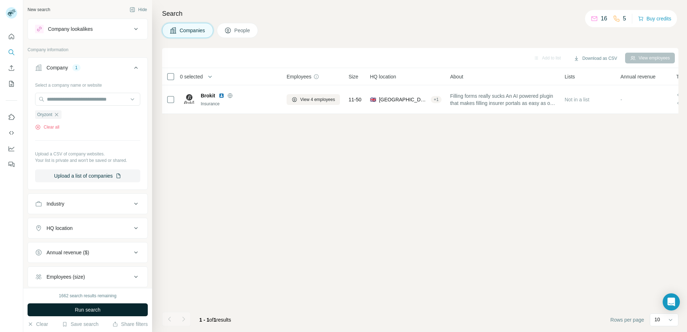
click at [89, 307] on span "Run search" at bounding box center [88, 309] width 26 height 7
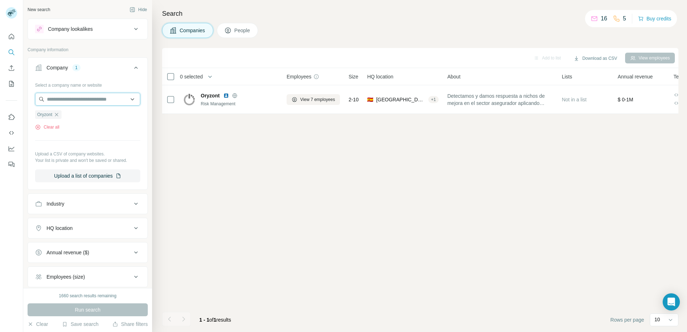
click at [64, 102] on input "text" at bounding box center [87, 99] width 105 height 13
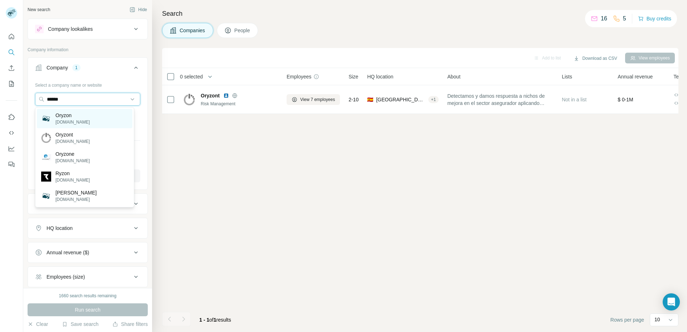
type input "******"
click at [90, 117] on div "Oryzon [DOMAIN_NAME]" at bounding box center [85, 118] width 96 height 19
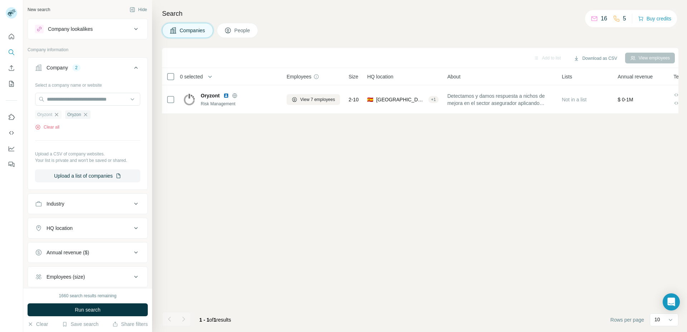
click at [58, 114] on icon "button" at bounding box center [57, 115] width 6 height 6
click at [88, 309] on span "Run search" at bounding box center [88, 309] width 26 height 7
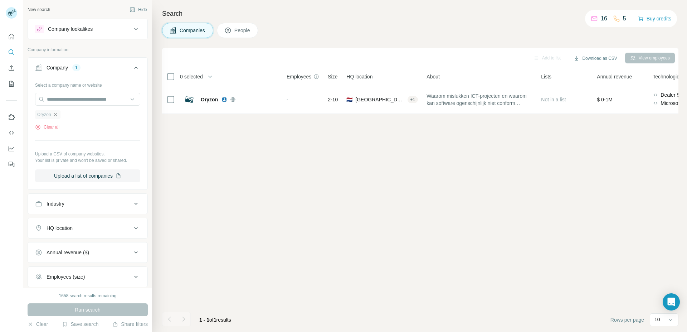
click at [56, 115] on icon "button" at bounding box center [55, 114] width 3 height 3
click at [62, 100] on input "text" at bounding box center [87, 99] width 105 height 13
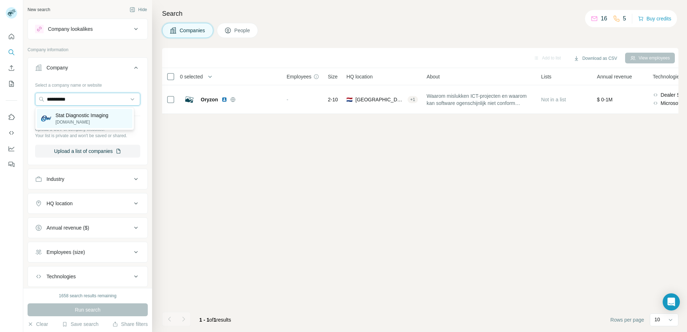
type input "**********"
click at [78, 119] on p "Stat Diagnostic Imaging" at bounding box center [81, 115] width 53 height 7
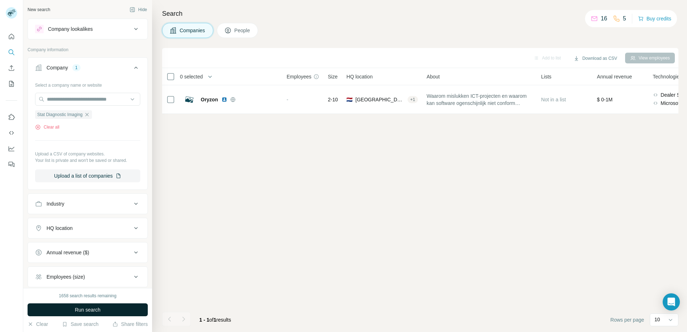
click at [58, 312] on button "Run search" at bounding box center [88, 309] width 120 height 13
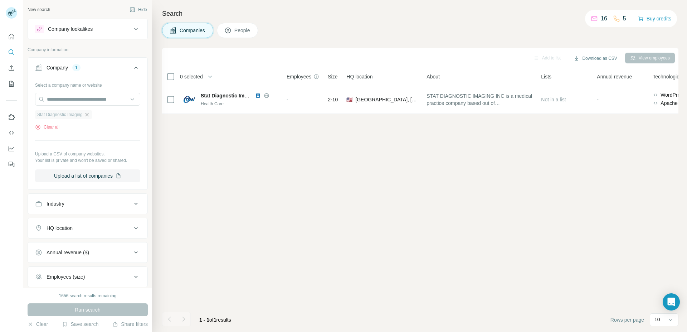
click at [86, 116] on icon "button" at bounding box center [87, 115] width 6 height 6
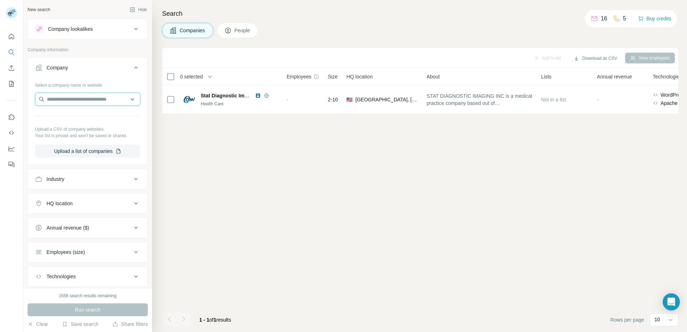
click at [79, 100] on input "text" at bounding box center [87, 99] width 105 height 13
paste input "**********"
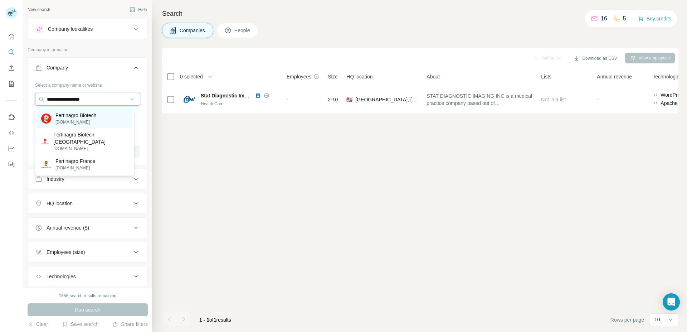
type input "**********"
click at [97, 115] on div "Fertinagro Biotech [DOMAIN_NAME]" at bounding box center [85, 118] width 96 height 19
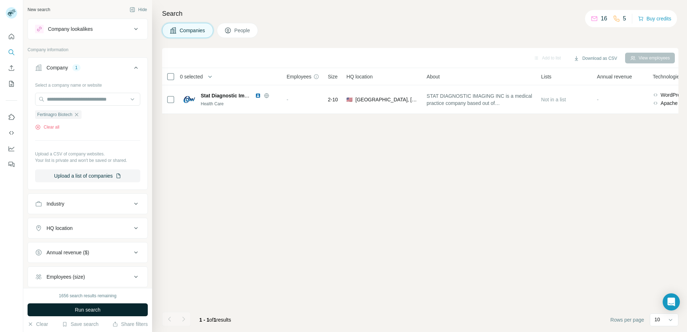
click at [71, 307] on button "Run search" at bounding box center [88, 309] width 120 height 13
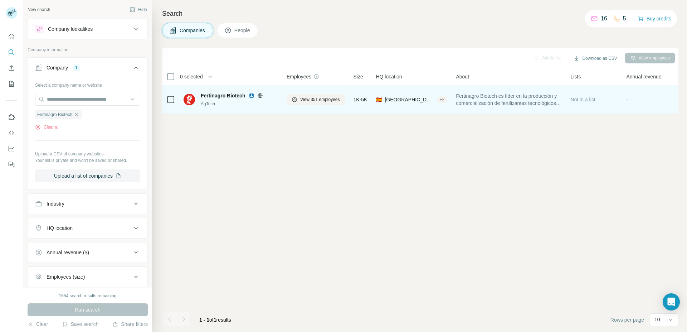
click at [495, 94] on span "Fertinagro Biotech es líder en la producción y comercialización de fertilizante…" at bounding box center [509, 99] width 106 height 14
click at [498, 98] on span "Fertinagro Biotech es líder en la producción y comercialización de fertilizante…" at bounding box center [509, 99] width 106 height 14
click at [262, 97] on icon at bounding box center [260, 96] width 6 height 6
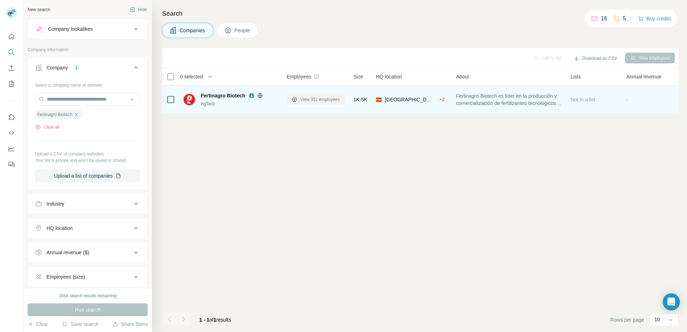
click at [295, 98] on icon at bounding box center [295, 100] width 6 height 6
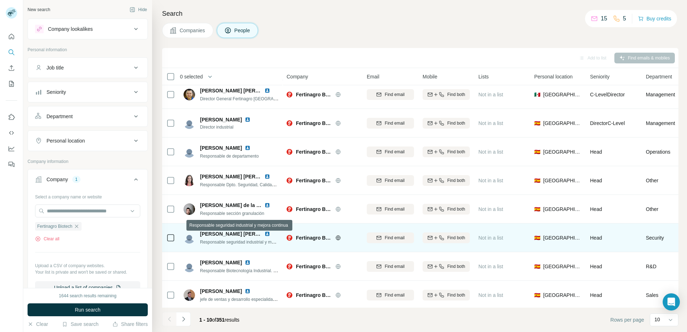
scroll to position [67, 0]
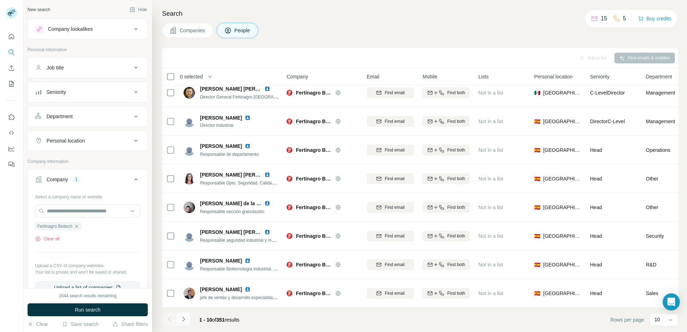
click at [186, 319] on icon "Navigate to next page" at bounding box center [183, 318] width 7 height 7
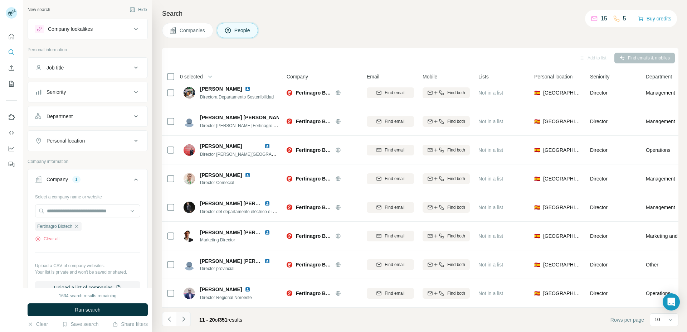
click at [186, 320] on icon "Navigate to next page" at bounding box center [183, 318] width 7 height 7
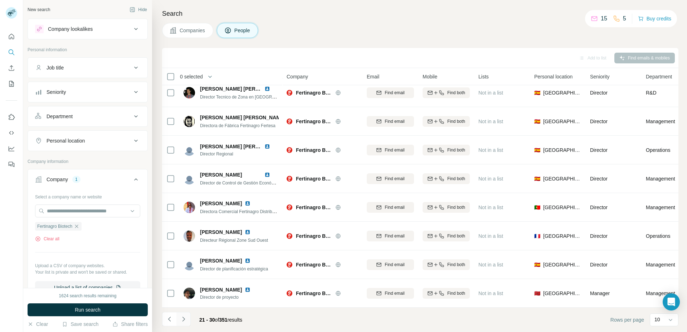
click at [185, 319] on icon "Navigate to next page" at bounding box center [183, 319] width 3 height 5
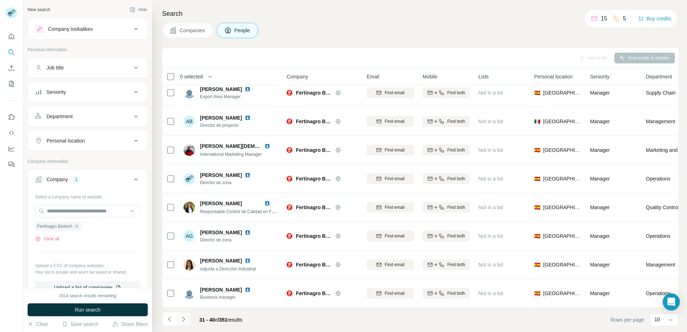
click at [187, 320] on icon "Navigate to next page" at bounding box center [183, 318] width 7 height 7
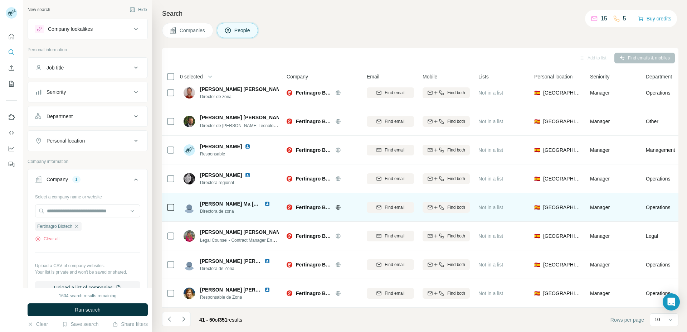
scroll to position [0, 0]
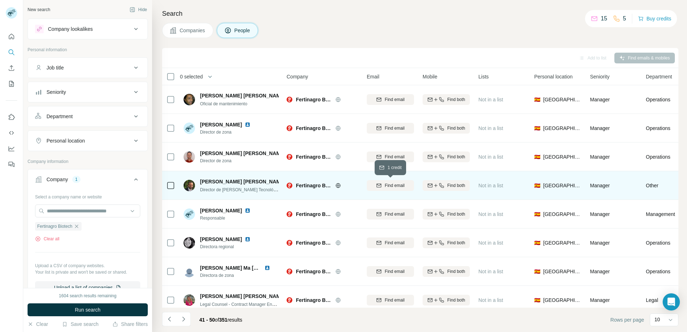
click at [383, 189] on button "Find email" at bounding box center [390, 185] width 47 height 11
click at [230, 179] on span "[PERSON_NAME] [PERSON_NAME]" at bounding box center [243, 181] width 86 height 7
click at [231, 179] on span "[PERSON_NAME] [PERSON_NAME]" at bounding box center [243, 181] width 86 height 7
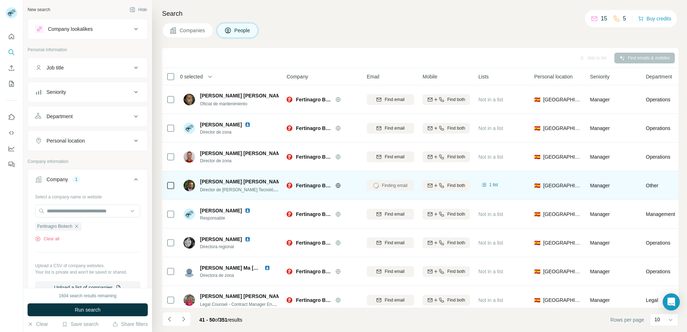
click at [248, 190] on span "Director de [PERSON_NAME] Tecnológicas Sostenibles" at bounding box center [253, 190] width 107 height 6
click at [302, 186] on span "Fertinagro Biotech" at bounding box center [314, 185] width 36 height 7
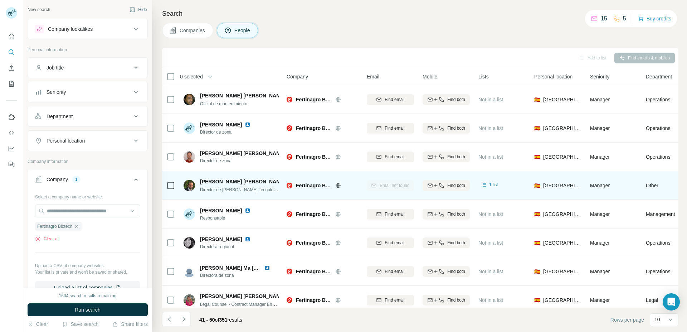
click at [302, 186] on span "Fertinagro Biotech" at bounding box center [314, 185] width 36 height 7
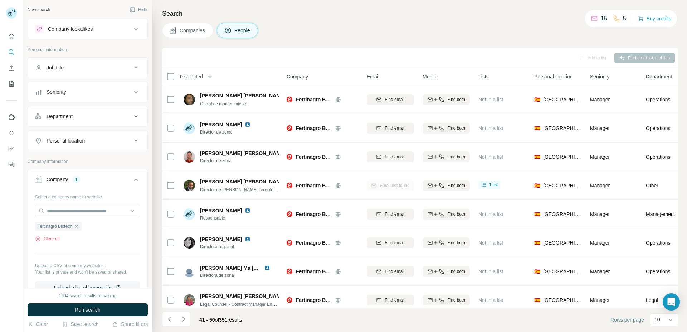
click at [401, 182] on div "Email not found" at bounding box center [390, 185] width 47 height 20
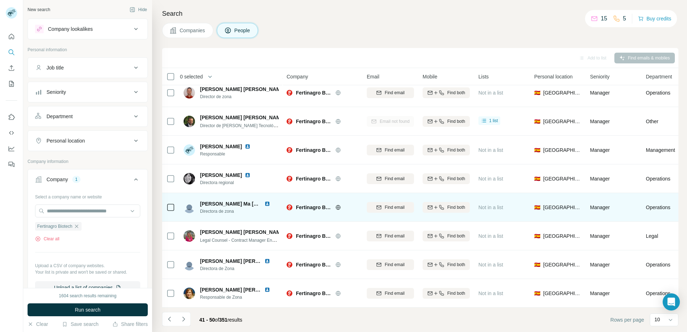
scroll to position [67, 0]
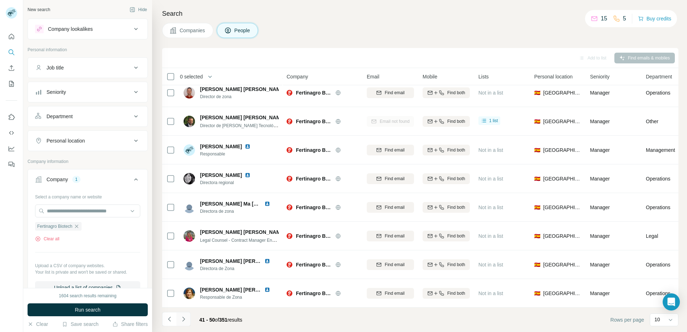
click at [185, 317] on icon "Navigate to next page" at bounding box center [183, 318] width 7 height 7
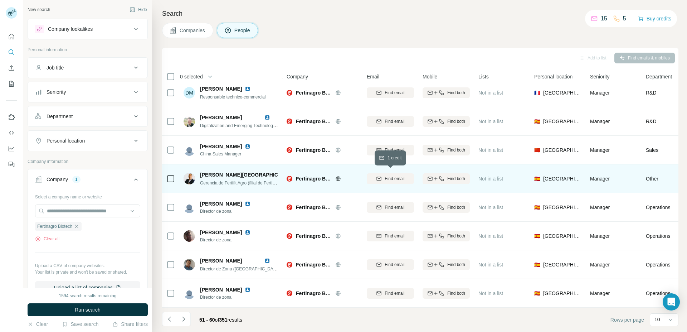
click at [399, 176] on span "Find email" at bounding box center [395, 178] width 20 height 6
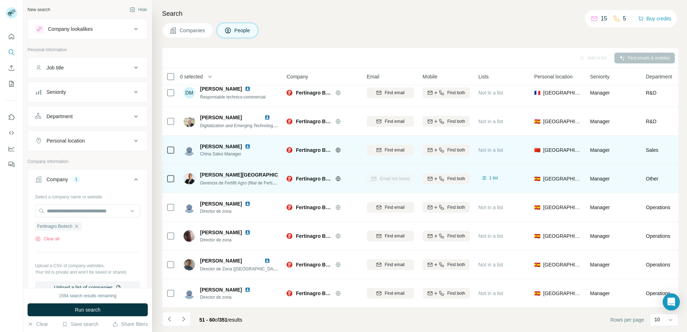
click at [299, 148] on span "Fertinagro Biotech" at bounding box center [314, 149] width 36 height 7
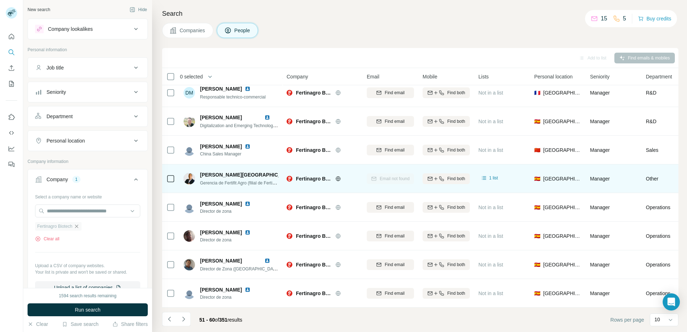
click at [77, 227] on icon "button" at bounding box center [77, 226] width 6 height 6
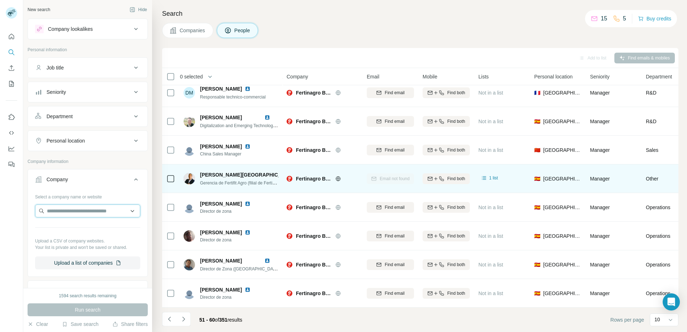
click at [67, 212] on input "text" at bounding box center [87, 210] width 105 height 13
paste input "**********"
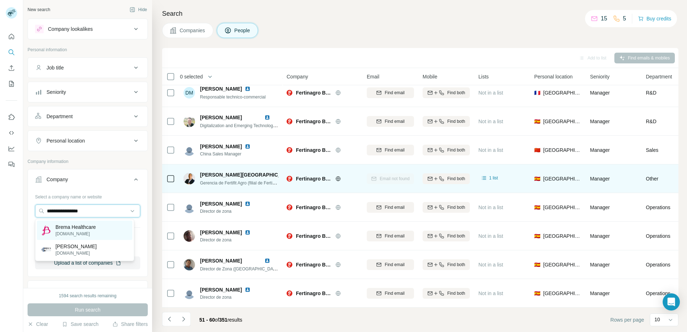
type input "**********"
click at [85, 230] on p "Brema Healthcare" at bounding box center [75, 226] width 40 height 7
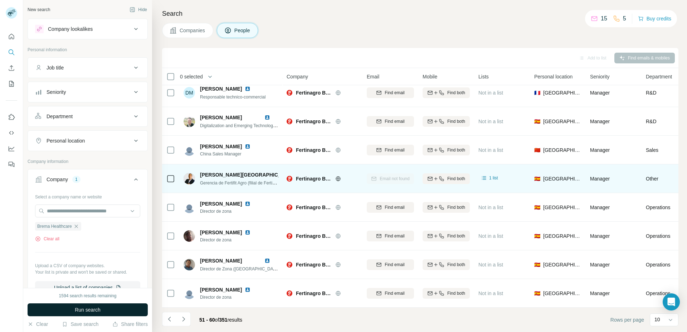
click at [75, 305] on button "Run search" at bounding box center [88, 309] width 120 height 13
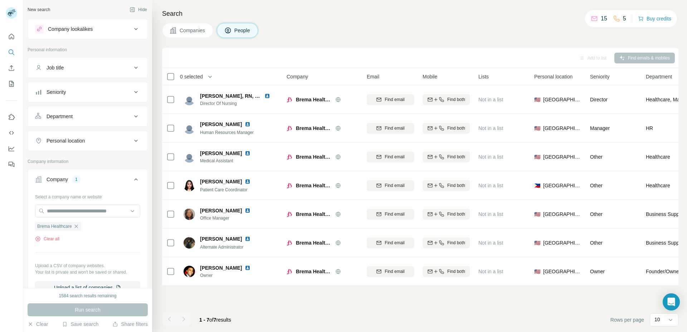
click at [178, 25] on button "Companies" at bounding box center [187, 30] width 51 height 15
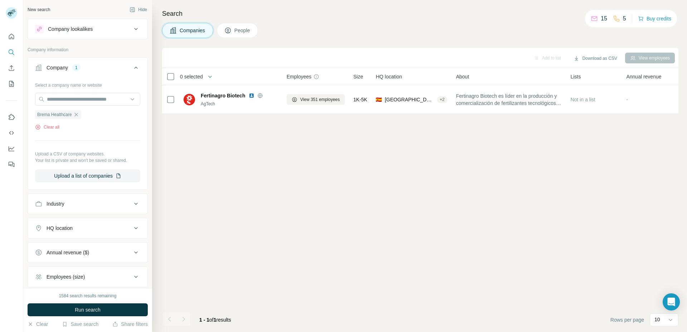
click at [112, 310] on button "Run search" at bounding box center [88, 309] width 120 height 13
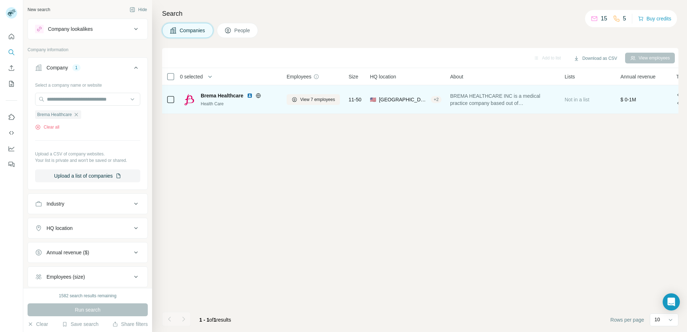
click at [257, 93] on icon at bounding box center [259, 96] width 6 height 6
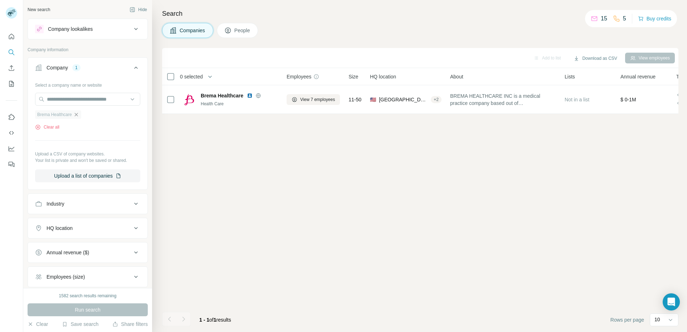
click at [75, 116] on icon "button" at bounding box center [75, 114] width 3 height 3
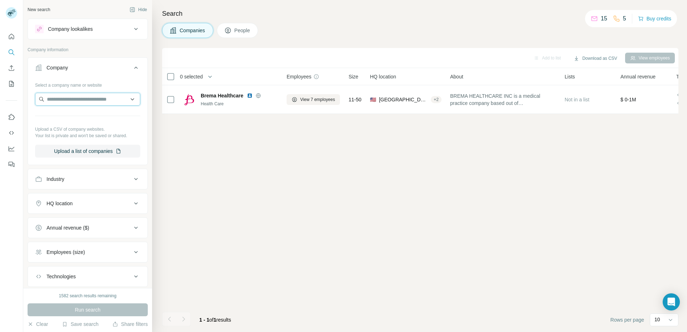
click at [71, 100] on input "text" at bounding box center [87, 99] width 105 height 13
paste input "**********"
click at [126, 100] on input "**********" at bounding box center [87, 99] width 105 height 13
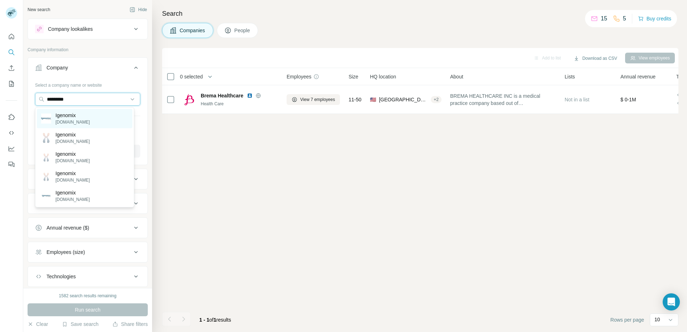
type input "********"
click at [83, 113] on div "Igenomix [DOMAIN_NAME]" at bounding box center [85, 118] width 96 height 19
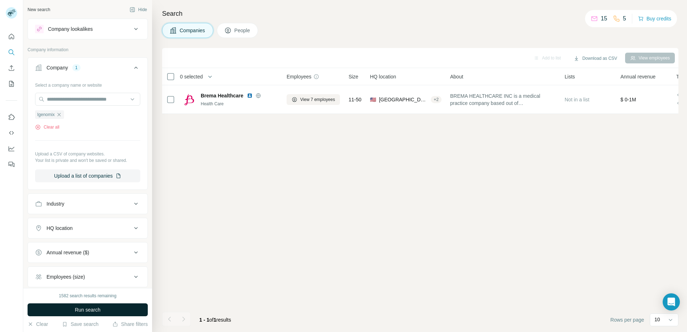
click at [107, 312] on button "Run search" at bounding box center [88, 309] width 120 height 13
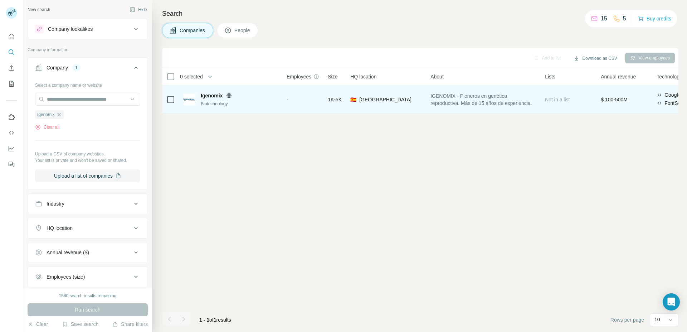
click at [228, 96] on icon at bounding box center [229, 95] width 5 height 0
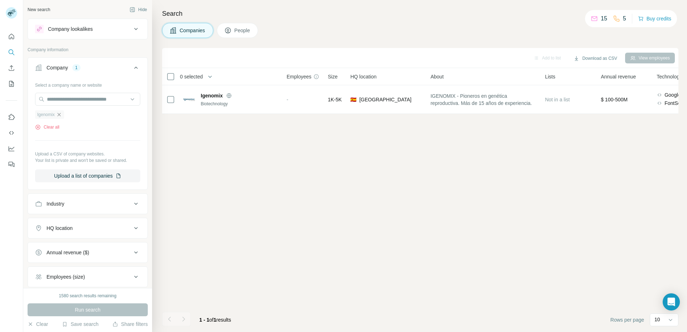
click at [57, 112] on icon "button" at bounding box center [59, 115] width 6 height 6
click at [63, 96] on input "text" at bounding box center [87, 99] width 105 height 13
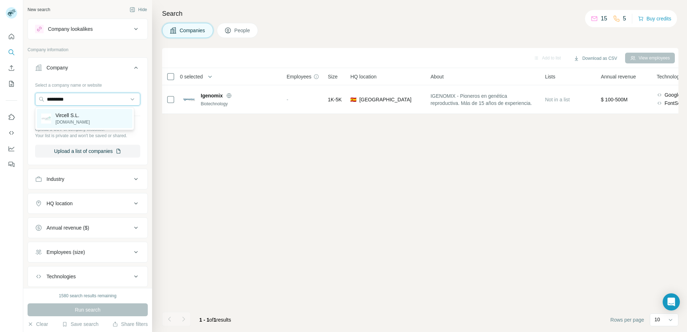
type input "*********"
click at [71, 114] on p "Vircell S.L." at bounding box center [72, 115] width 34 height 7
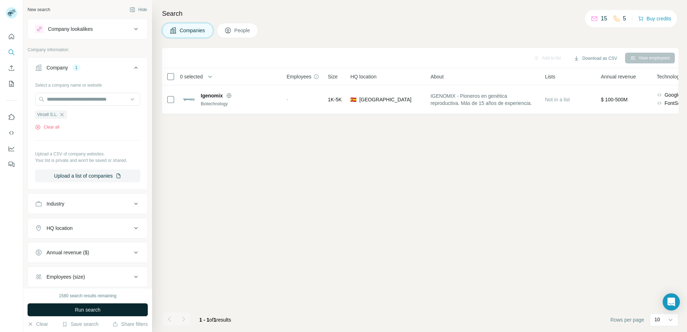
click at [108, 306] on button "Run search" at bounding box center [88, 309] width 120 height 13
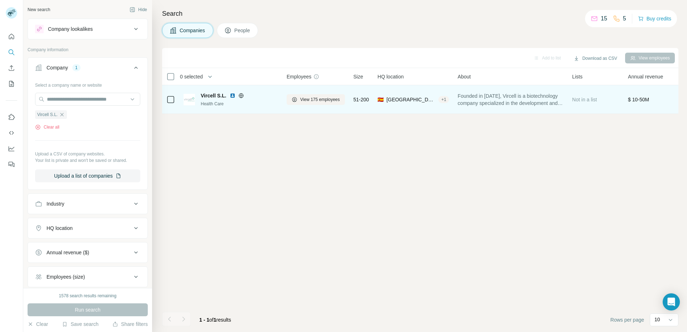
click at [240, 96] on icon at bounding box center [241, 95] width 5 height 0
click at [305, 99] on span "View 175 employees" at bounding box center [320, 99] width 40 height 6
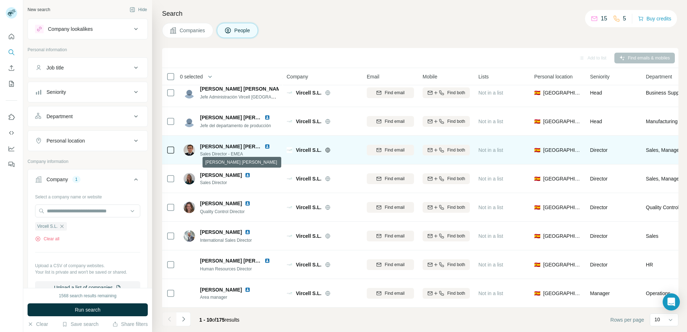
scroll to position [67, 0]
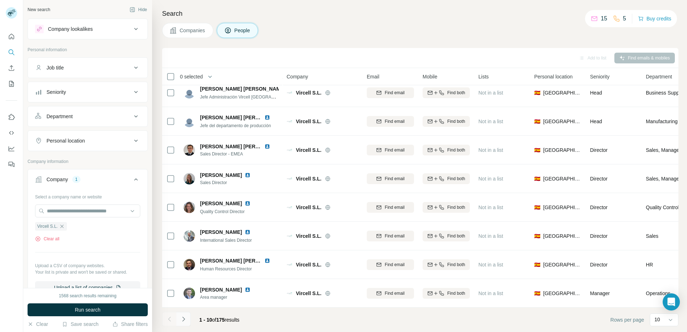
click at [185, 321] on icon "Navigate to next page" at bounding box center [183, 318] width 7 height 7
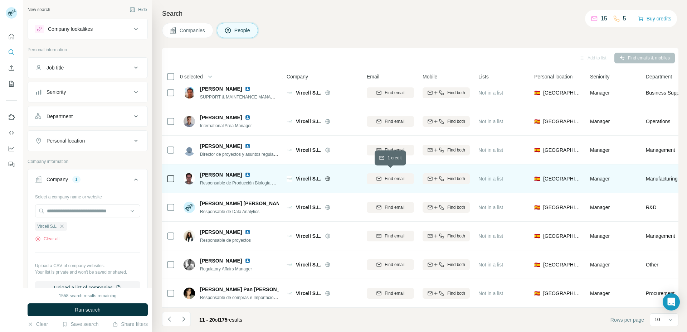
click at [397, 175] on span "Find email" at bounding box center [395, 178] width 20 height 6
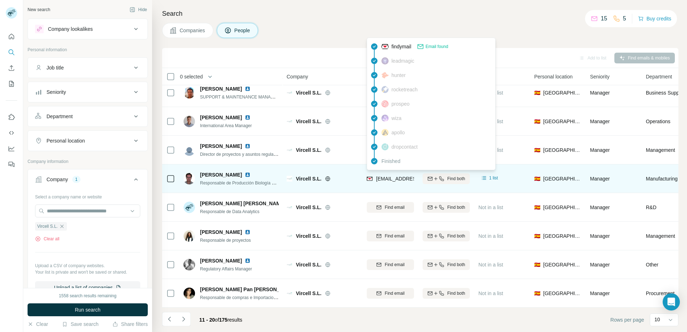
click at [386, 176] on span "[EMAIL_ADDRESS][DOMAIN_NAME]" at bounding box center [418, 179] width 85 height 6
click at [224, 180] on span "Responsable de Producción Biología Molecular" at bounding box center [245, 183] width 90 height 6
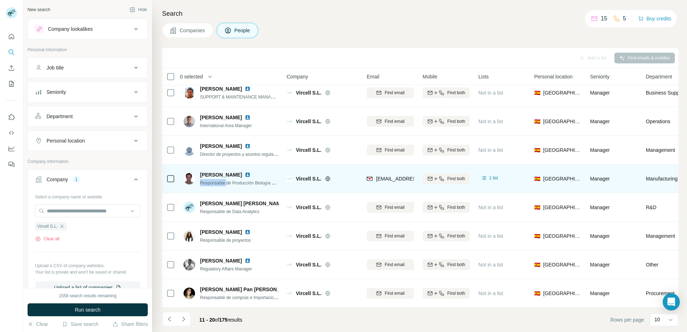
click at [224, 180] on span "Responsable de Producción Biología Molecular" at bounding box center [245, 183] width 90 height 6
click at [230, 172] on span "[PERSON_NAME]" at bounding box center [221, 174] width 42 height 7
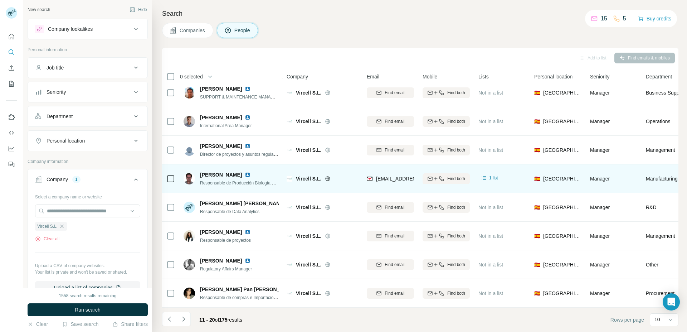
click at [305, 176] on span "Vircell S.L." at bounding box center [308, 178] width 25 height 7
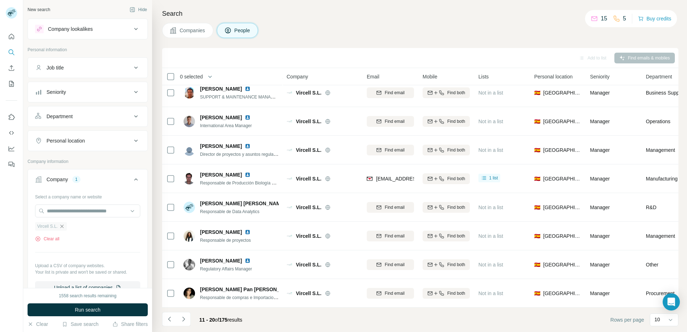
click at [61, 227] on icon "button" at bounding box center [62, 226] width 6 height 6
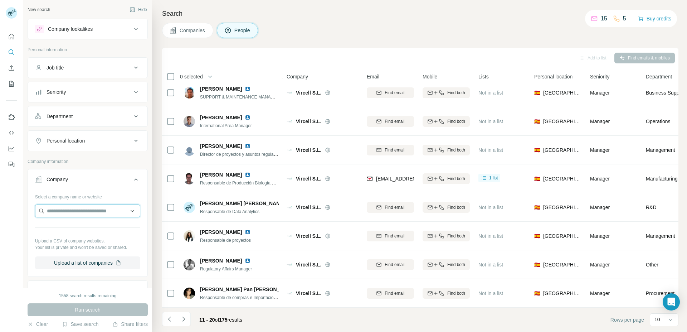
click at [64, 208] on input "text" at bounding box center [87, 210] width 105 height 13
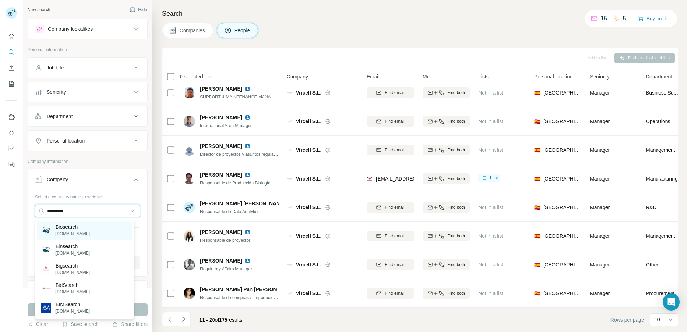
type input "*********"
click at [84, 232] on div "Biosearch [DOMAIN_NAME]" at bounding box center [85, 230] width 96 height 19
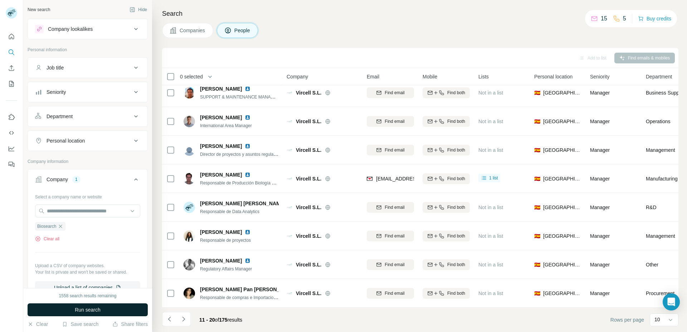
click at [86, 310] on span "Run search" at bounding box center [88, 309] width 26 height 7
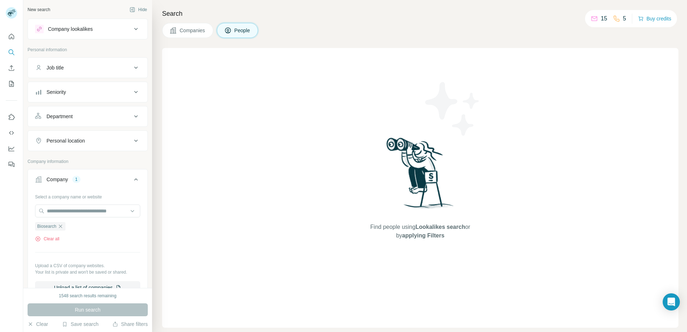
click at [183, 28] on span "Companies" at bounding box center [193, 30] width 26 height 7
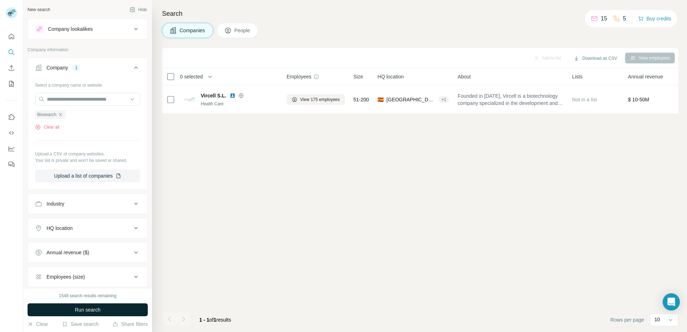
click at [132, 308] on button "Run search" at bounding box center [88, 309] width 120 height 13
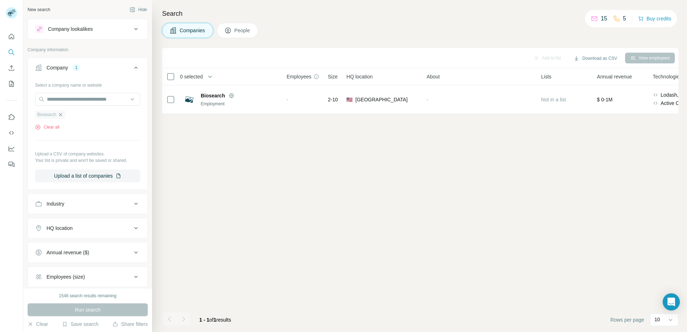
click at [61, 115] on icon "button" at bounding box center [61, 115] width 6 height 6
click at [71, 102] on input "text" at bounding box center [87, 99] width 105 height 13
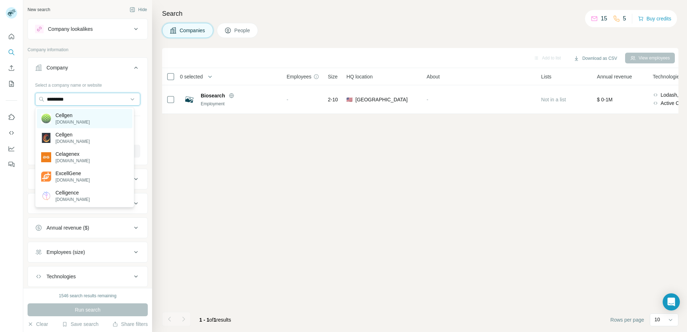
type input "********"
click at [99, 115] on div "Cellgen [DOMAIN_NAME]" at bounding box center [85, 118] width 96 height 19
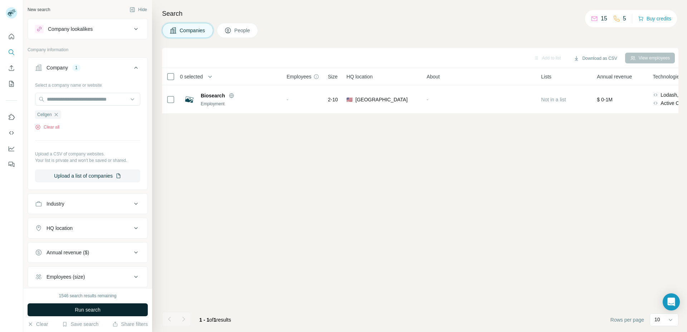
click at [102, 315] on button "Run search" at bounding box center [88, 309] width 120 height 13
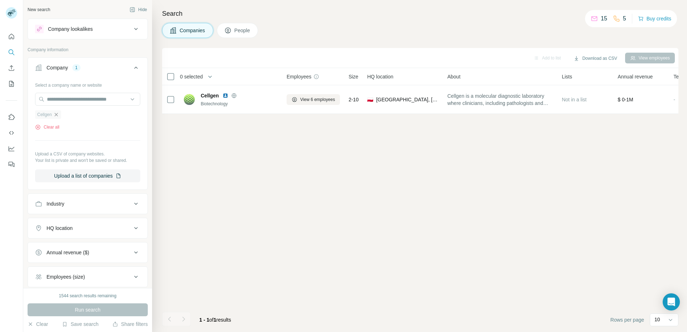
click at [57, 114] on icon "button" at bounding box center [56, 115] width 6 height 6
click at [59, 101] on input "text" at bounding box center [87, 99] width 105 height 13
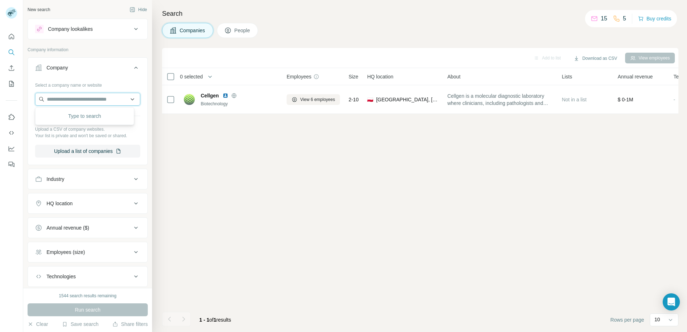
click at [98, 101] on input "text" at bounding box center [87, 99] width 105 height 13
type input "*******"
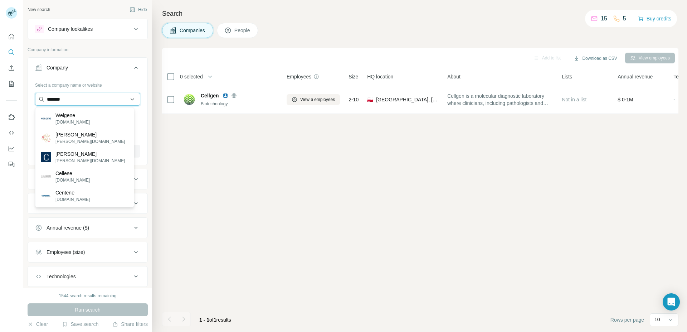
click at [100, 96] on input "*******" at bounding box center [87, 99] width 105 height 13
click at [126, 99] on input "*******" at bounding box center [87, 99] width 105 height 13
click at [141, 96] on div "Company Select a company name or website Upload a CSV of company websites. Your…" at bounding box center [88, 111] width 120 height 108
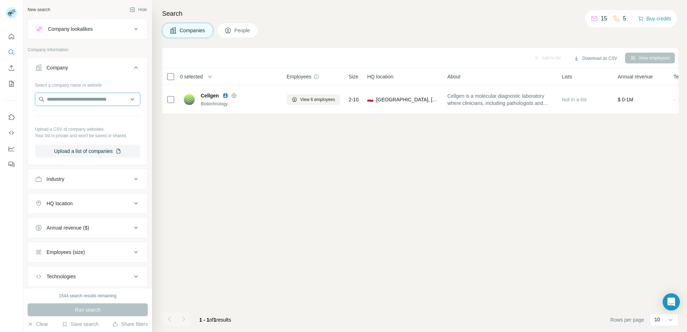
click at [92, 98] on input "text" at bounding box center [87, 99] width 105 height 13
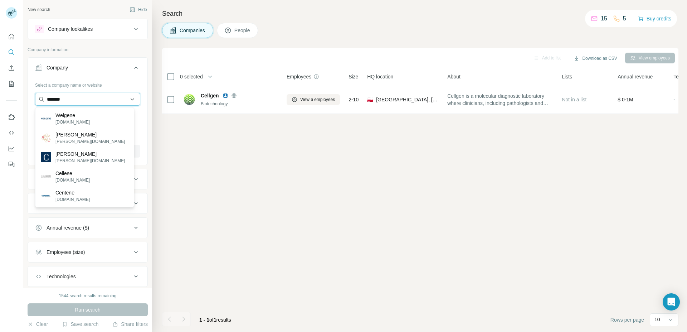
click at [116, 100] on input "*******" at bounding box center [87, 99] width 105 height 13
type input "*"
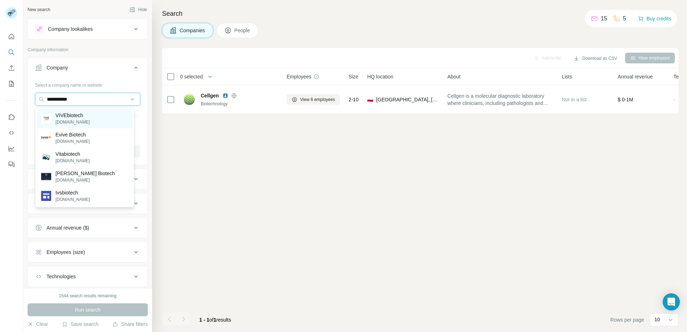
type input "**********"
click at [97, 113] on div "VIVEbiotech [DOMAIN_NAME]" at bounding box center [85, 118] width 96 height 19
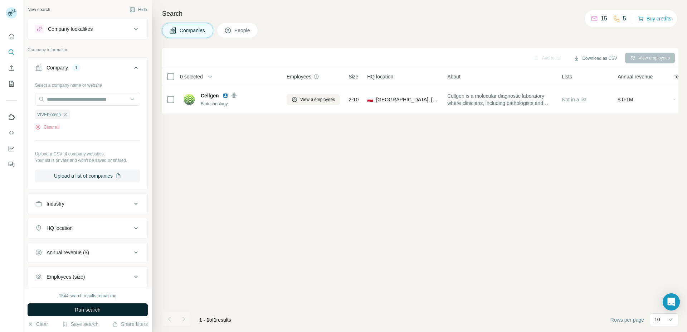
click at [103, 310] on button "Run search" at bounding box center [88, 309] width 120 height 13
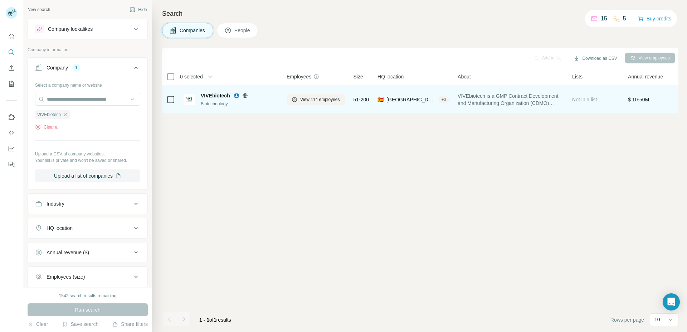
click at [245, 95] on icon at bounding box center [245, 96] width 6 height 6
click at [298, 98] on button "View 114 employees" at bounding box center [316, 99] width 58 height 11
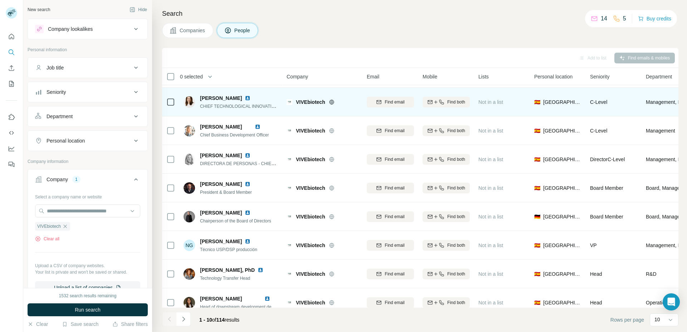
scroll to position [67, 0]
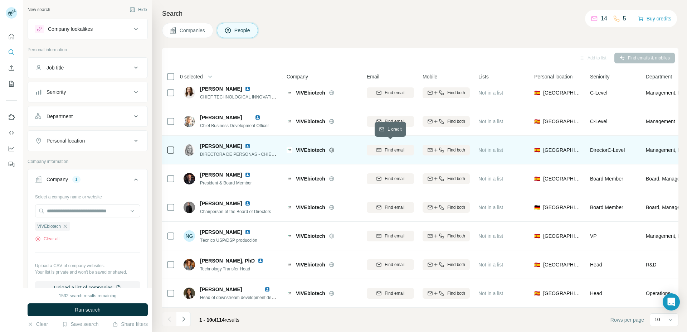
click at [386, 148] on span "Find email" at bounding box center [395, 150] width 20 height 6
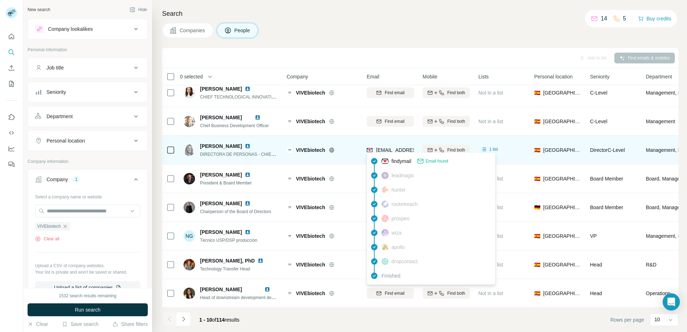
click at [401, 147] on span "[EMAIL_ADDRESS][DOMAIN_NAME]" at bounding box center [418, 150] width 85 height 6
click at [310, 146] on span "VIVEbiotech" at bounding box center [310, 149] width 29 height 7
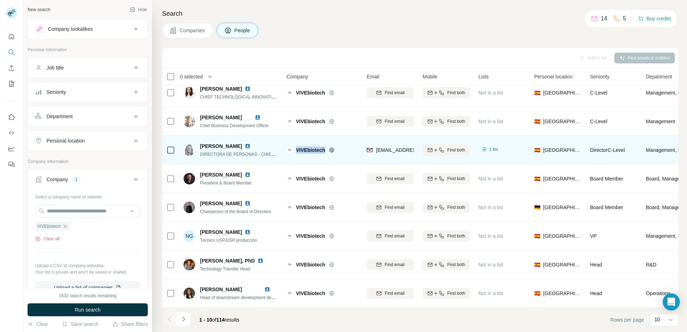
click at [310, 146] on span "VIVEbiotech" at bounding box center [310, 149] width 29 height 7
click at [226, 144] on span "[PERSON_NAME]" at bounding box center [221, 146] width 42 height 7
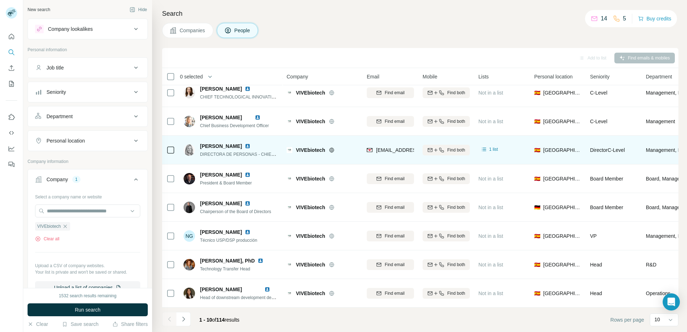
click at [228, 151] on span "DIRECTORA DE PERSONAS - CHIEF PEOPLE OFFICER" at bounding box center [256, 154] width 112 height 6
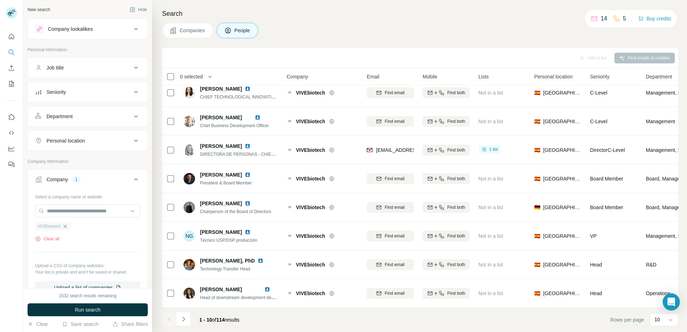
click at [64, 227] on icon "button" at bounding box center [65, 226] width 6 height 6
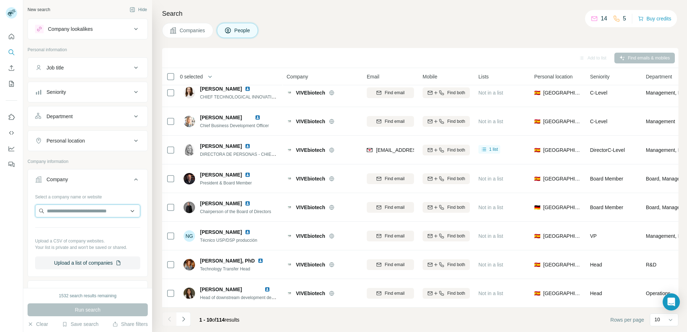
click at [70, 208] on input "text" at bounding box center [87, 210] width 105 height 13
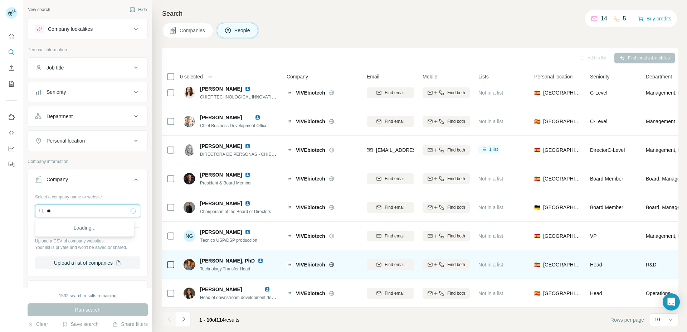
type input "*"
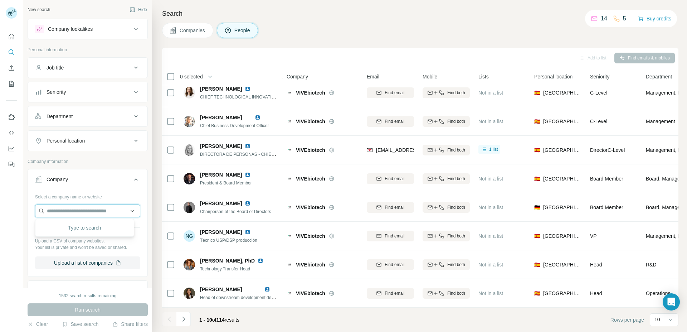
click at [86, 210] on input "text" at bounding box center [87, 210] width 105 height 13
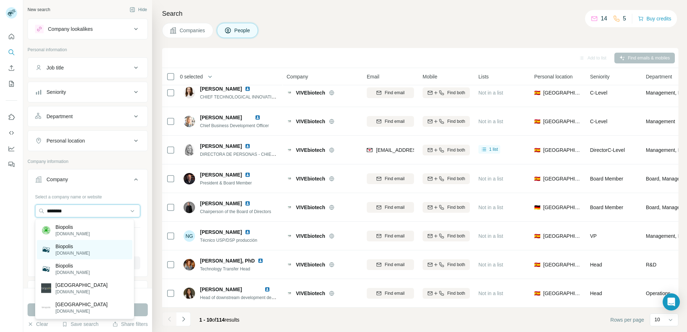
type input "********"
click at [88, 248] on div "[GEOGRAPHIC_DATA] [DOMAIN_NAME]" at bounding box center [85, 249] width 96 height 19
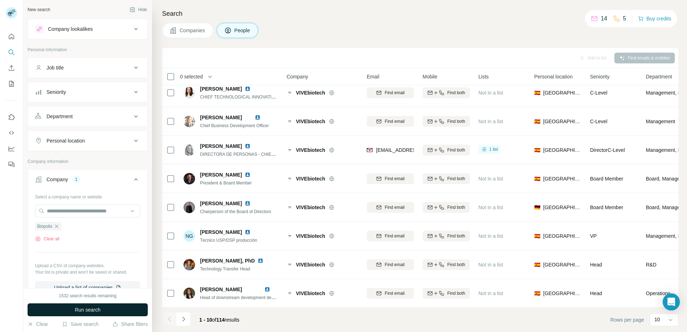
click at [102, 307] on button "Run search" at bounding box center [88, 309] width 120 height 13
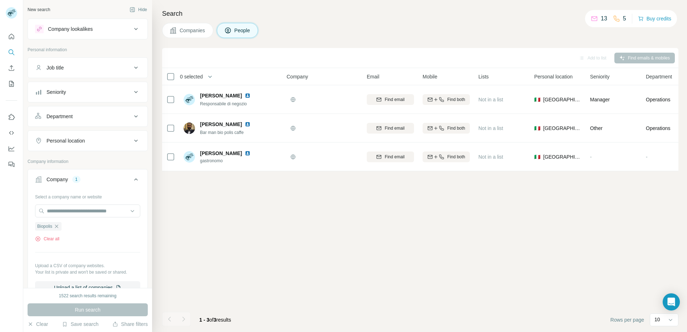
click at [177, 26] on button "Companies" at bounding box center [187, 30] width 51 height 15
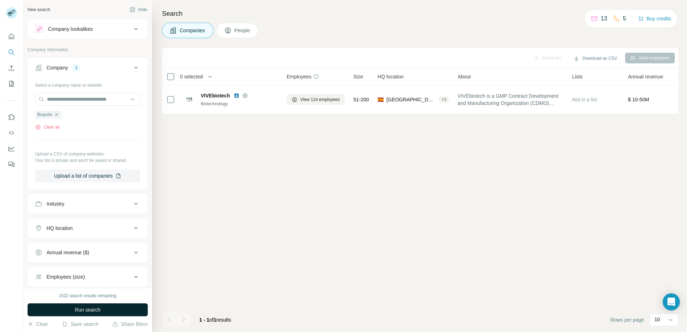
click at [111, 307] on button "Run search" at bounding box center [88, 309] width 120 height 13
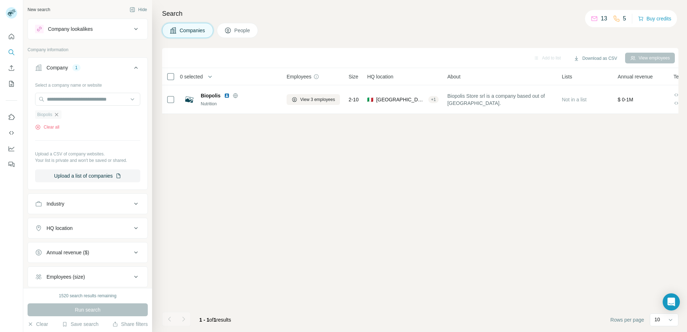
click at [56, 116] on icon "button" at bounding box center [57, 115] width 6 height 6
click at [56, 103] on input "text" at bounding box center [87, 99] width 105 height 13
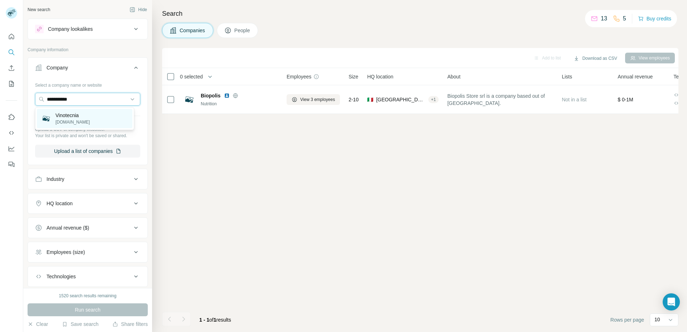
type input "**********"
click at [75, 121] on p "[DOMAIN_NAME]" at bounding box center [72, 122] width 34 height 6
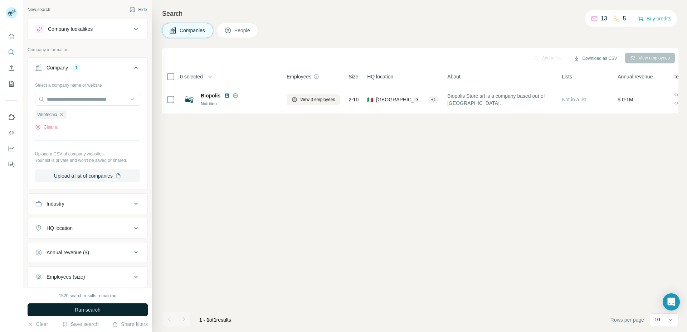
click at [102, 308] on button "Run search" at bounding box center [88, 309] width 120 height 13
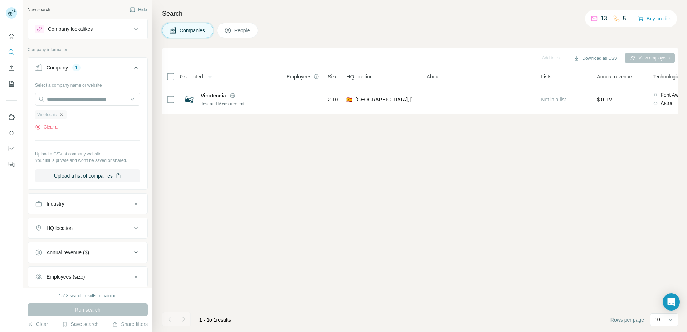
click at [62, 115] on icon "button" at bounding box center [62, 115] width 6 height 6
click at [66, 101] on input "text" at bounding box center [87, 99] width 105 height 13
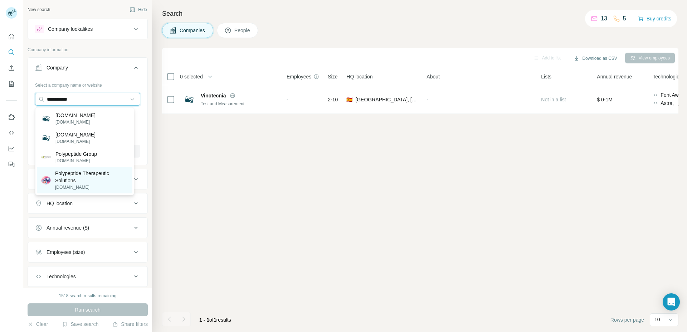
type input "**********"
click at [70, 177] on p "Polypeptide Therapeutic Solutions" at bounding box center [91, 177] width 73 height 14
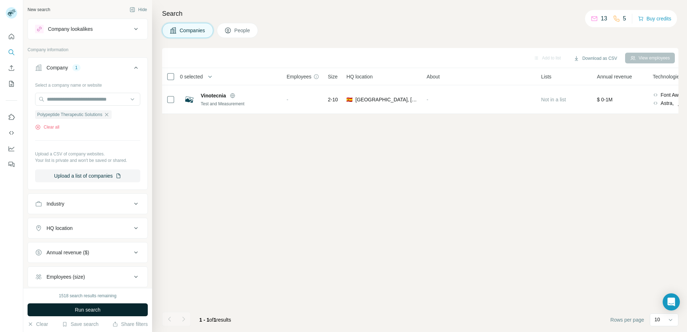
click at [114, 309] on button "Run search" at bounding box center [88, 309] width 120 height 13
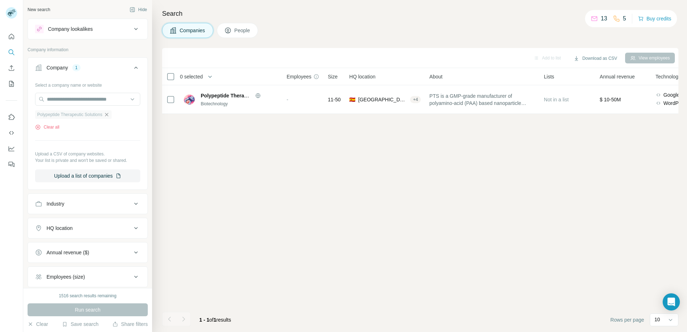
click at [107, 115] on icon "button" at bounding box center [106, 114] width 3 height 3
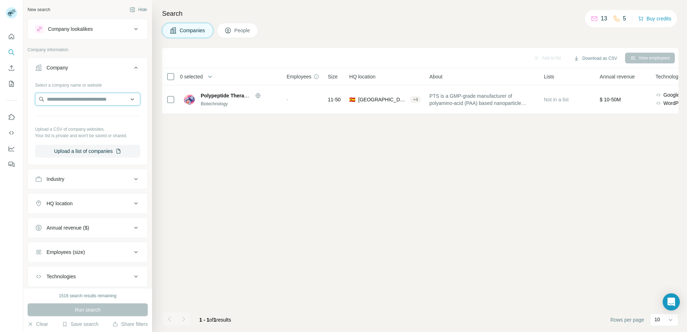
click at [92, 101] on input "text" at bounding box center [87, 99] width 105 height 13
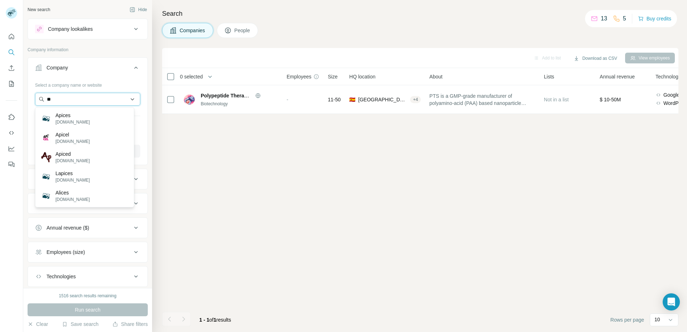
type input "*"
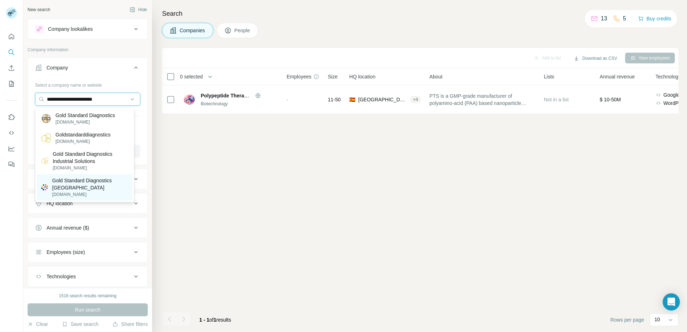
type input "**********"
click at [107, 183] on p "Gold Standard Diagnostics [GEOGRAPHIC_DATA]" at bounding box center [90, 184] width 76 height 14
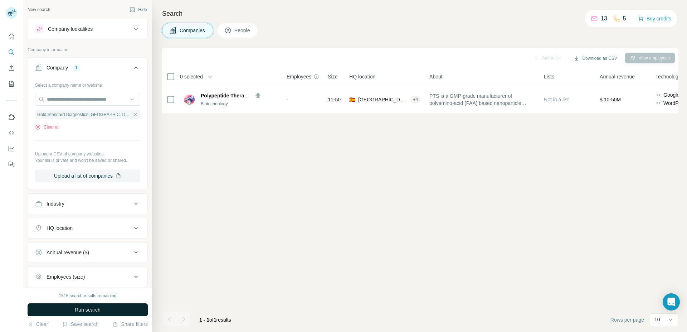
click at [112, 308] on button "Run search" at bounding box center [88, 309] width 120 height 13
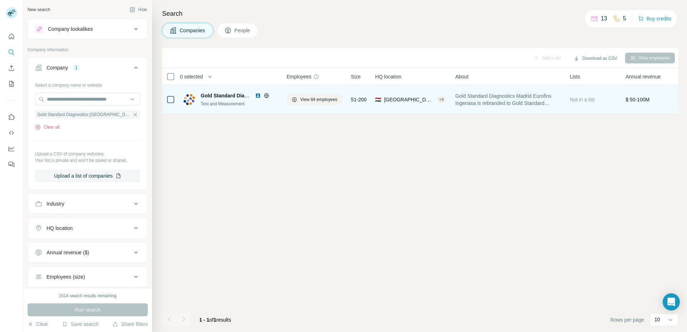
click at [268, 97] on icon at bounding box center [267, 96] width 6 height 6
click at [264, 94] on icon at bounding box center [267, 96] width 6 height 6
click at [256, 94] on img at bounding box center [258, 96] width 6 height 6
click at [307, 98] on span "View 84 employees" at bounding box center [318, 99] width 37 height 6
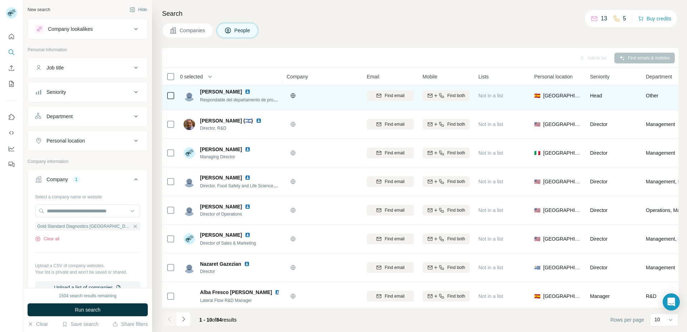
scroll to position [67, 0]
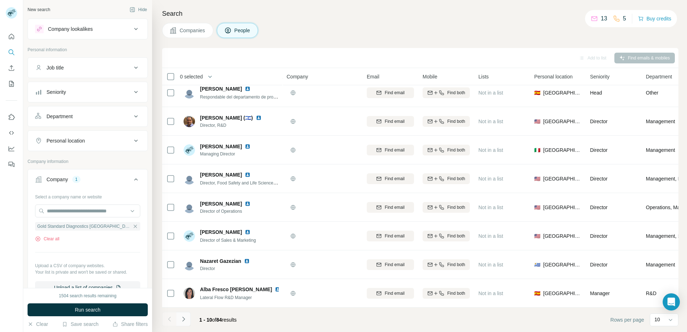
click at [183, 316] on icon "Navigate to next page" at bounding box center [183, 318] width 7 height 7
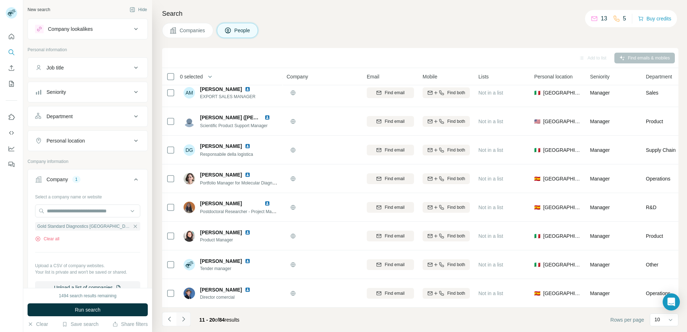
click at [184, 317] on icon "Navigate to next page" at bounding box center [183, 318] width 7 height 7
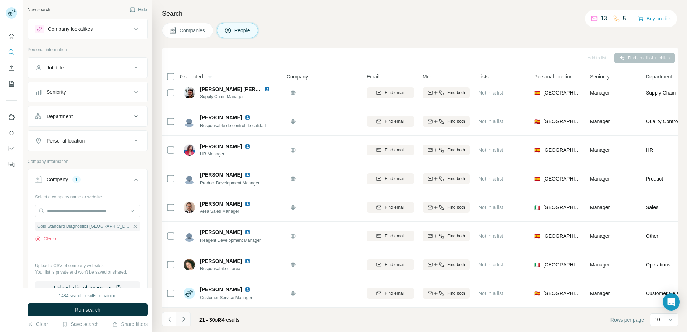
click at [184, 319] on icon "Navigate to next page" at bounding box center [183, 318] width 7 height 7
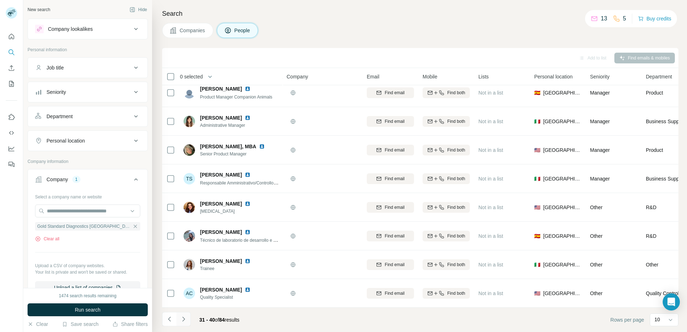
click at [183, 322] on icon "Navigate to next page" at bounding box center [183, 318] width 7 height 7
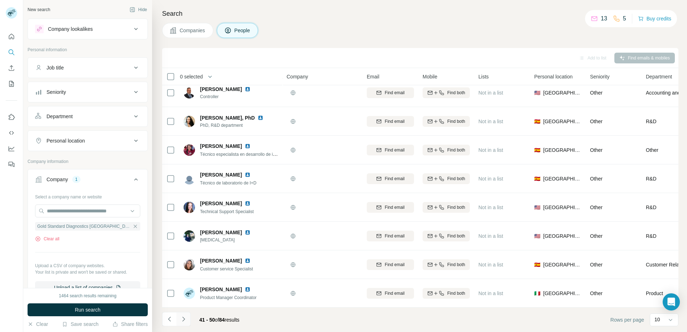
click at [184, 317] on icon "Navigate to next page" at bounding box center [183, 318] width 7 height 7
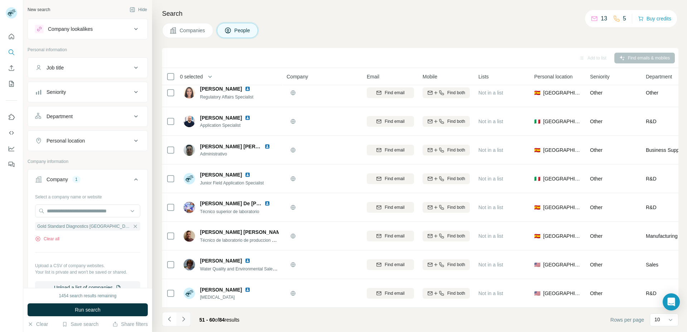
click at [185, 318] on icon "Navigate to next page" at bounding box center [183, 318] width 7 height 7
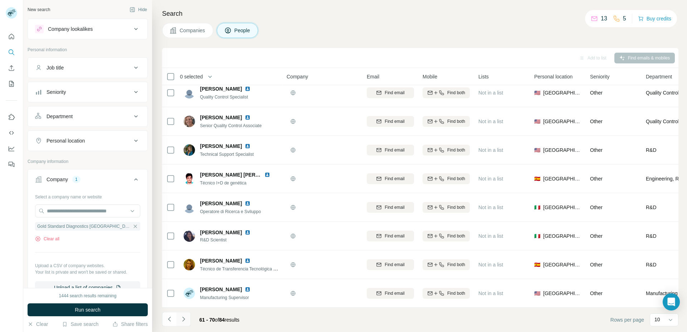
click at [183, 319] on icon "Navigate to next page" at bounding box center [183, 318] width 7 height 7
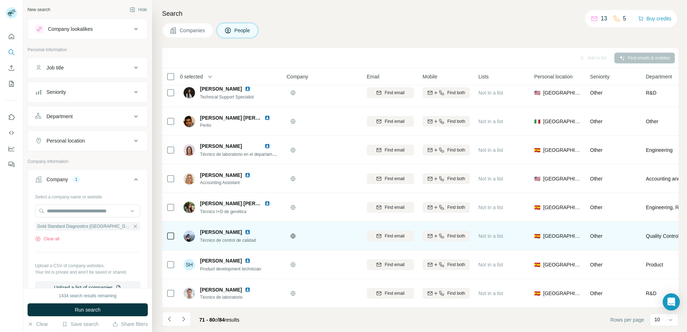
scroll to position [0, 0]
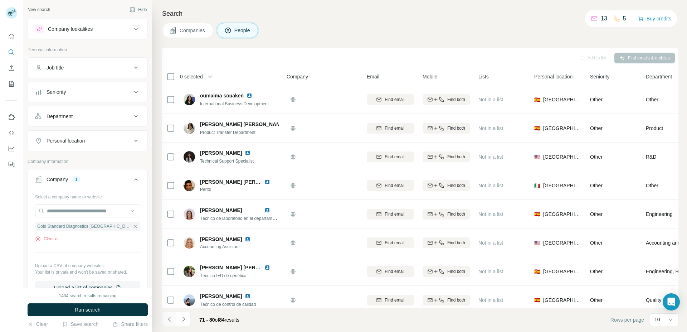
click at [172, 317] on icon "Navigate to previous page" at bounding box center [169, 318] width 7 height 7
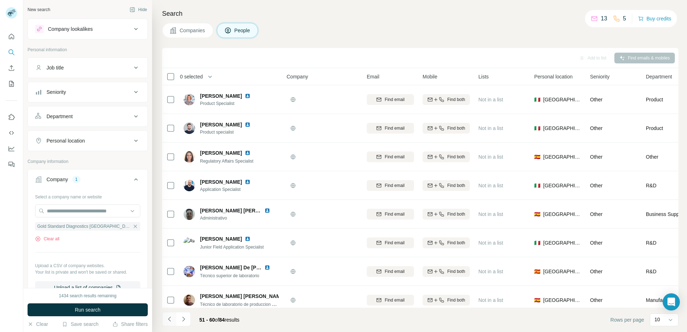
click at [172, 317] on icon "Navigate to previous page" at bounding box center [169, 318] width 7 height 7
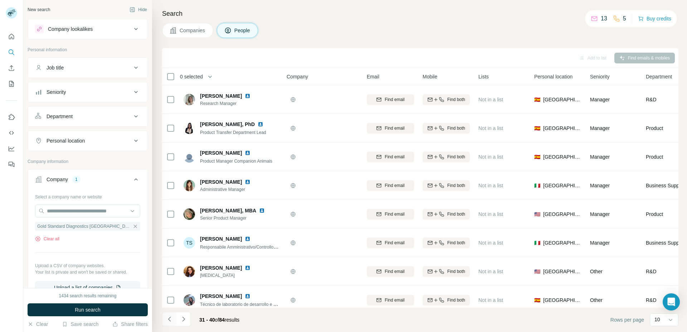
click at [172, 317] on icon "Navigate to previous page" at bounding box center [169, 318] width 7 height 7
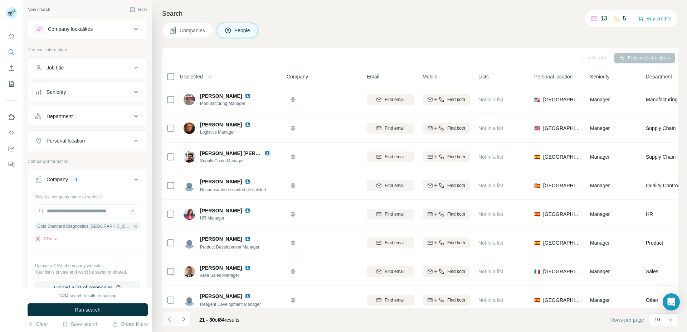
click at [172, 317] on icon "Navigate to previous page" at bounding box center [169, 318] width 7 height 7
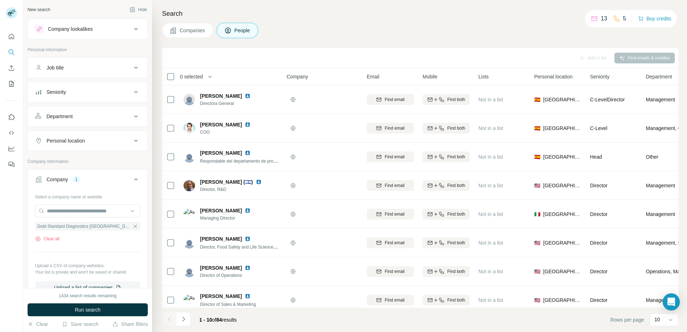
click at [172, 317] on div at bounding box center [169, 319] width 14 height 14
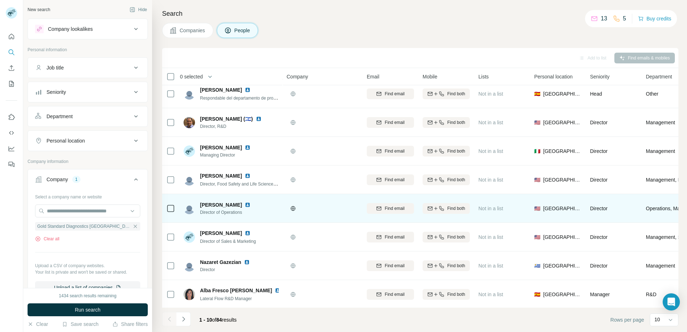
scroll to position [67, 0]
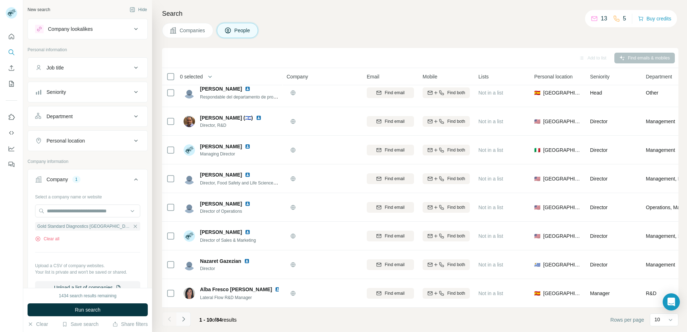
click at [187, 321] on icon "Navigate to next page" at bounding box center [183, 318] width 7 height 7
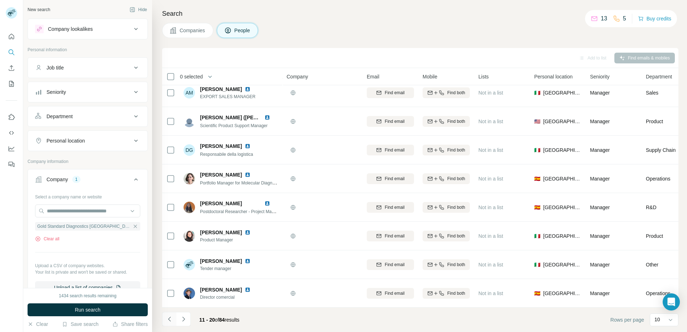
click at [169, 318] on icon "Navigate to previous page" at bounding box center [169, 318] width 7 height 7
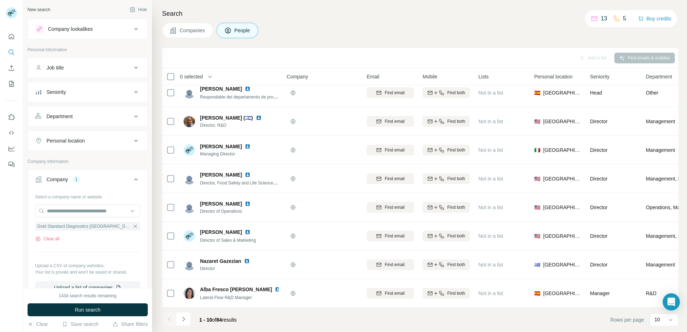
click at [169, 318] on div at bounding box center [169, 319] width 14 height 14
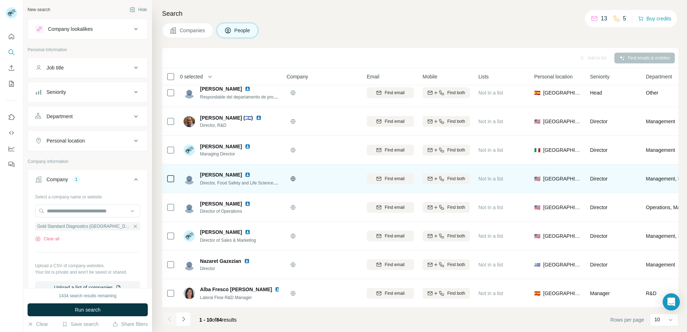
scroll to position [0, 0]
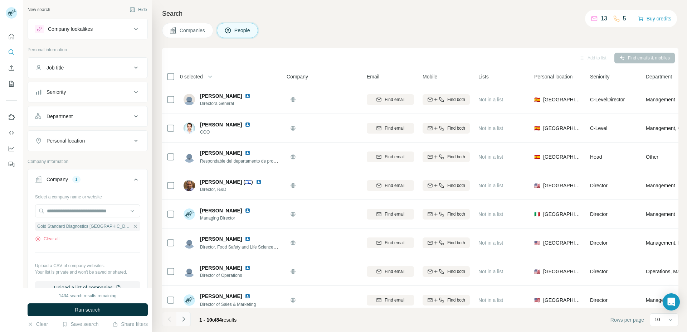
click at [184, 318] on icon "Navigate to next page" at bounding box center [183, 318] width 7 height 7
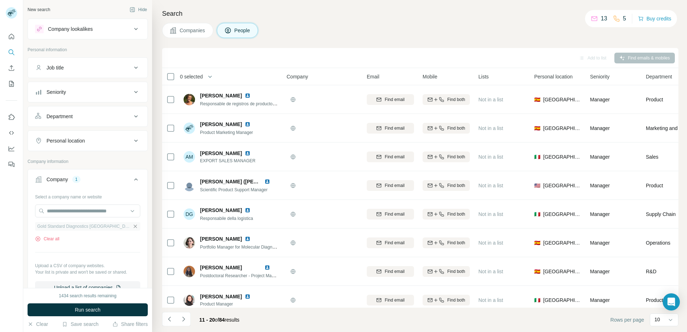
click at [132, 226] on icon "button" at bounding box center [135, 226] width 6 height 6
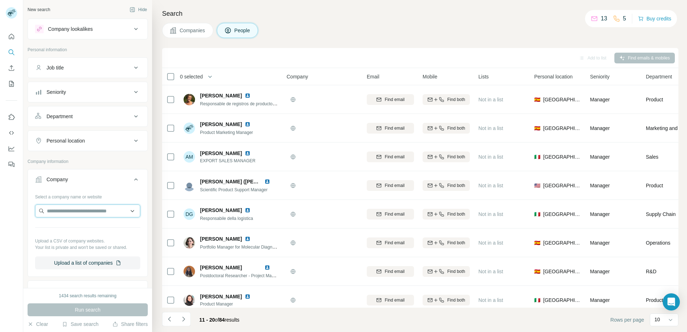
click at [83, 208] on input "text" at bounding box center [87, 210] width 105 height 13
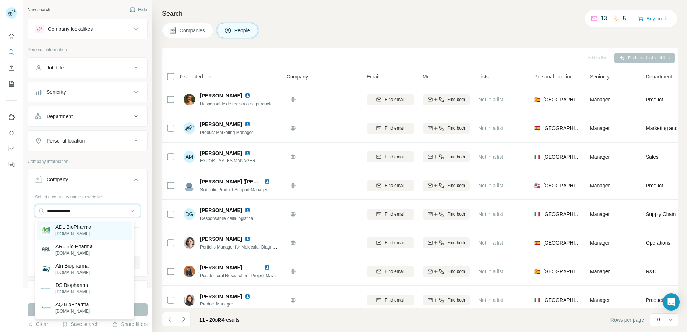
type input "**********"
click at [96, 232] on div "ADL BioPharma [DOMAIN_NAME]" at bounding box center [85, 230] width 96 height 19
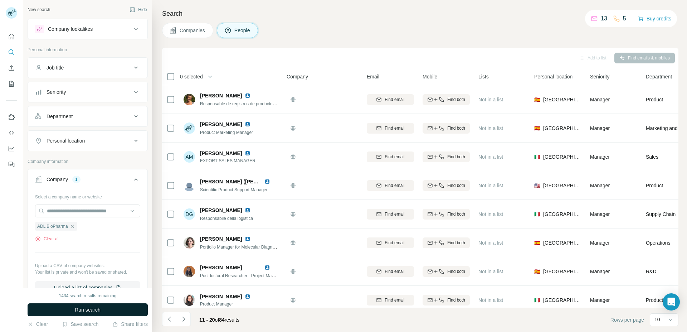
click at [101, 309] on button "Run search" at bounding box center [88, 309] width 120 height 13
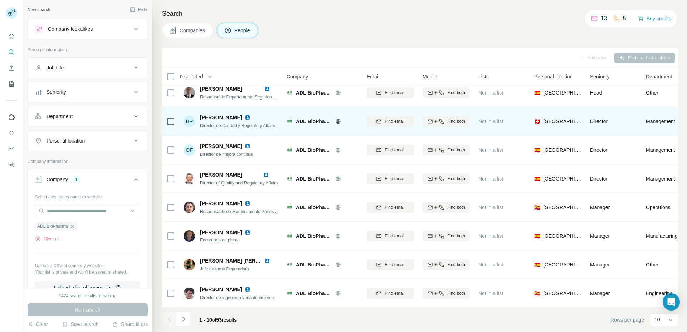
scroll to position [67, 0]
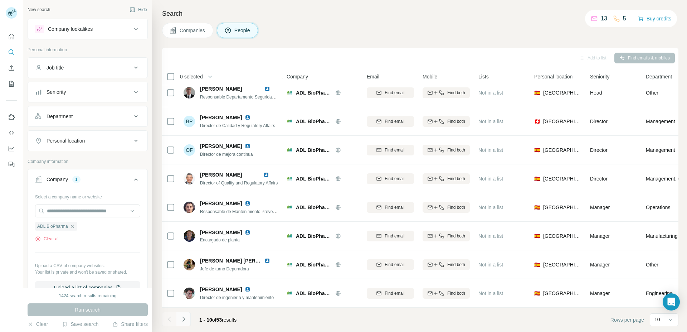
click at [185, 318] on icon "Navigate to next page" at bounding box center [183, 318] width 7 height 7
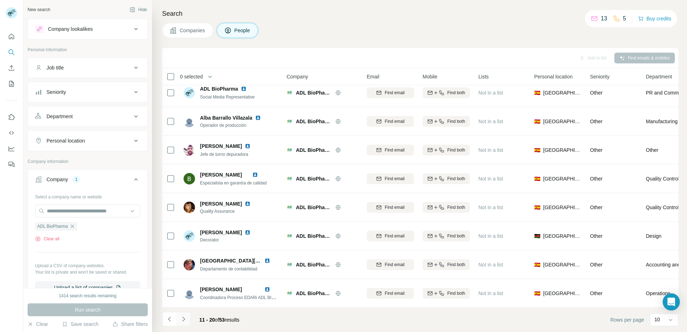
click at [185, 318] on icon "Navigate to next page" at bounding box center [183, 318] width 7 height 7
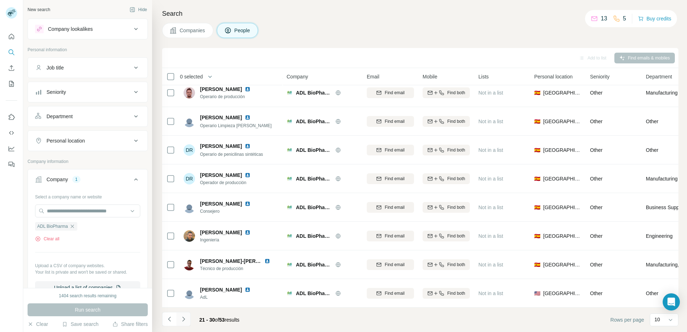
click at [185, 315] on icon "Navigate to next page" at bounding box center [183, 318] width 7 height 7
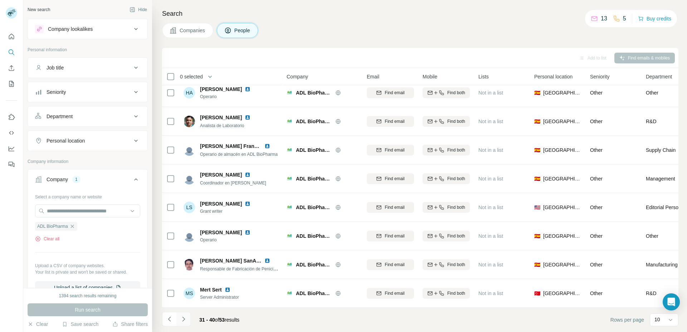
click at [185, 317] on icon "Navigate to next page" at bounding box center [183, 318] width 7 height 7
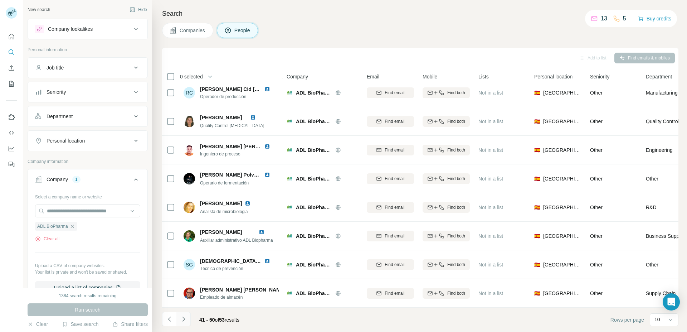
click at [184, 317] on icon "Navigate to next page" at bounding box center [183, 318] width 7 height 7
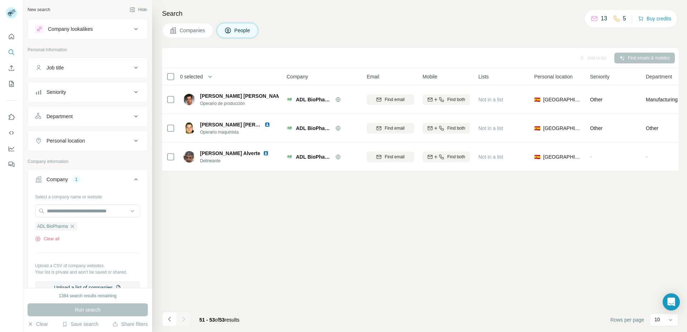
scroll to position [0, 0]
click at [172, 319] on icon "Navigate to previous page" at bounding box center [169, 318] width 7 height 7
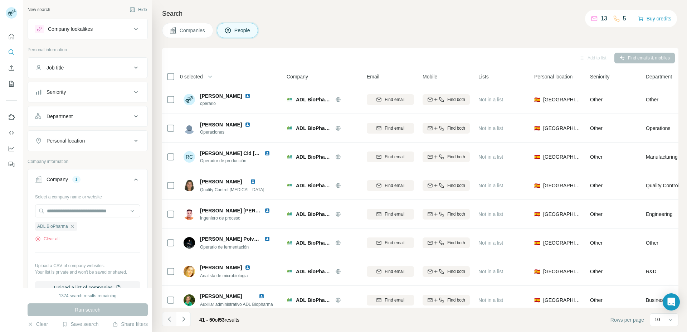
click at [172, 319] on icon "Navigate to previous page" at bounding box center [169, 318] width 7 height 7
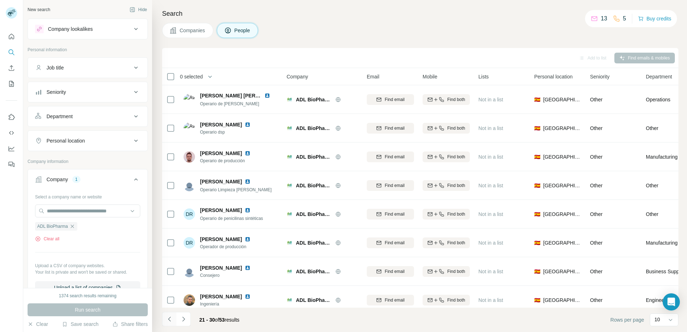
click at [172, 319] on icon "Navigate to previous page" at bounding box center [169, 318] width 7 height 7
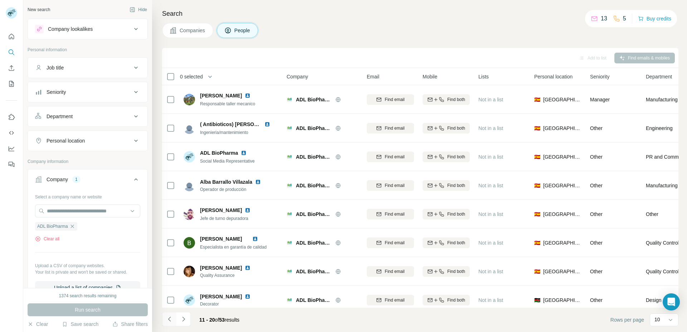
click at [172, 319] on icon "Navigate to previous page" at bounding box center [169, 318] width 7 height 7
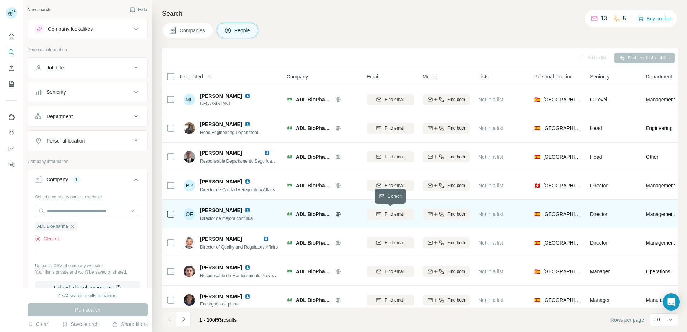
click at [382, 214] on icon "button" at bounding box center [379, 214] width 6 height 6
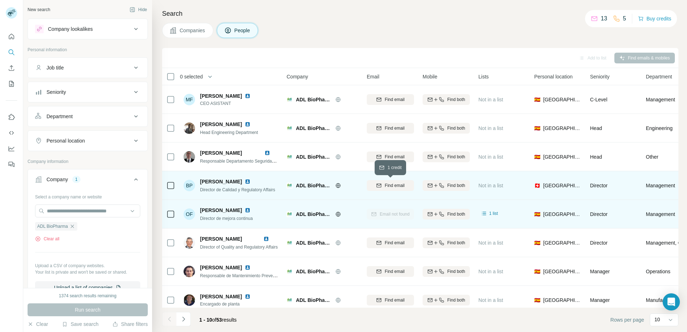
click at [381, 184] on icon "button" at bounding box center [379, 185] width 5 height 2
click at [492, 210] on span "1 list" at bounding box center [493, 213] width 9 height 6
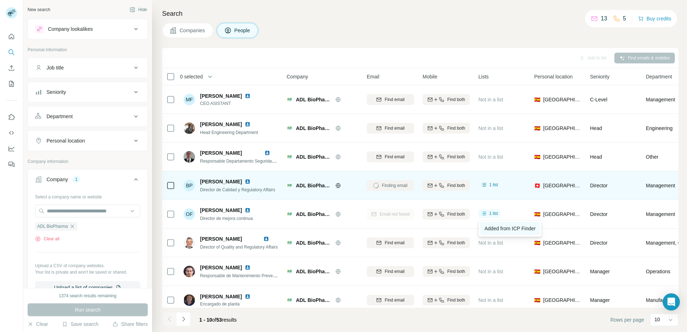
click at [502, 227] on span "Added from ICP Finder" at bounding box center [510, 229] width 51 height 6
